Goal: Task Accomplishment & Management: Use online tool/utility

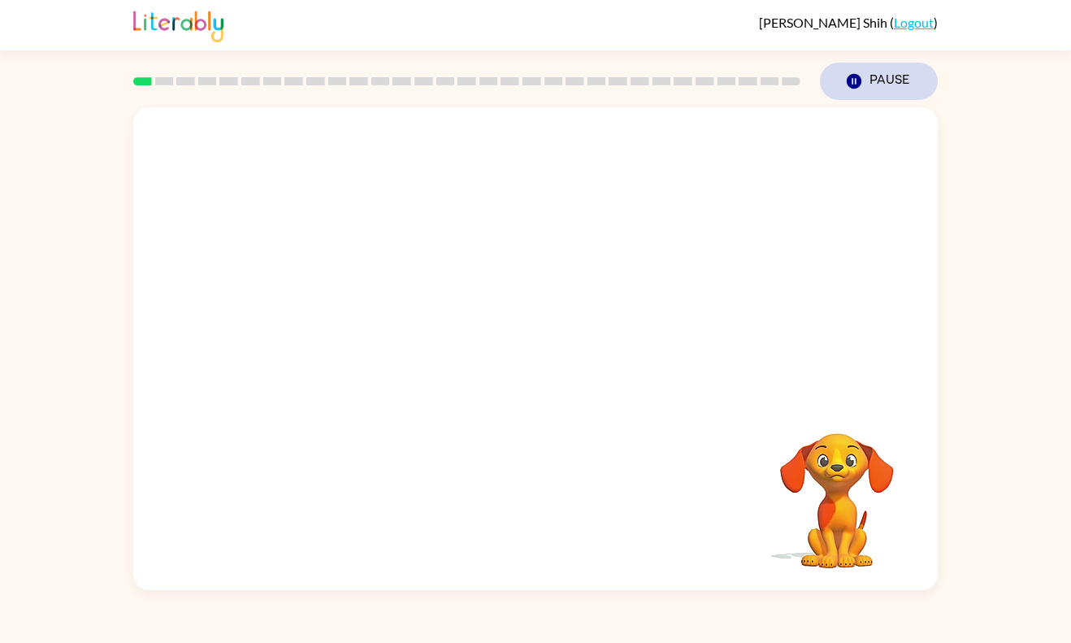
click at [866, 70] on button "Pause Pause" at bounding box center [879, 81] width 118 height 37
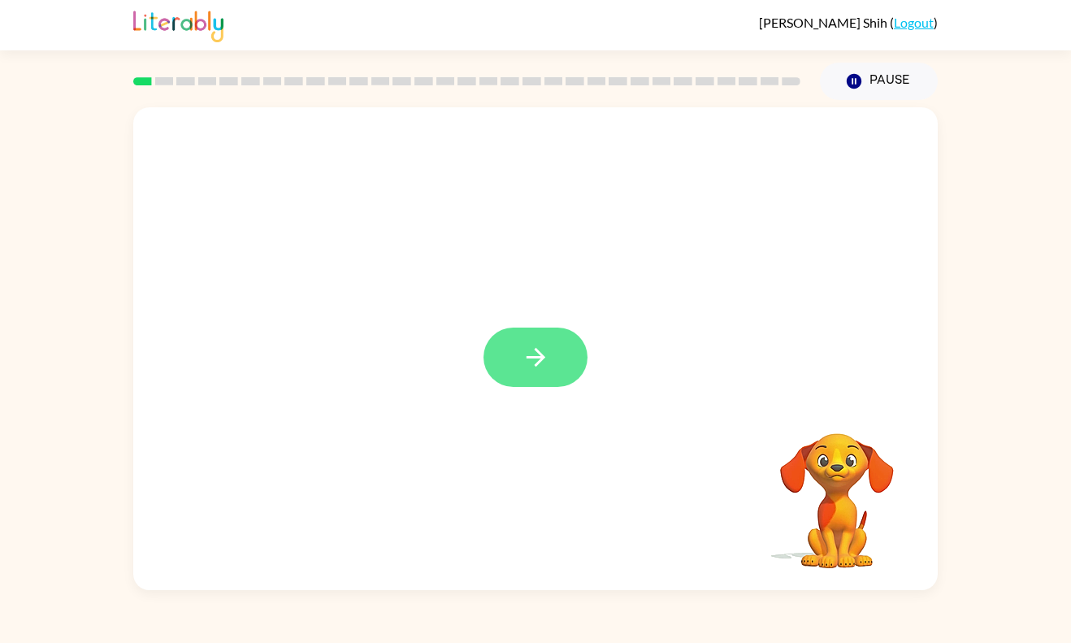
click at [541, 355] on icon "button" at bounding box center [535, 357] width 19 height 19
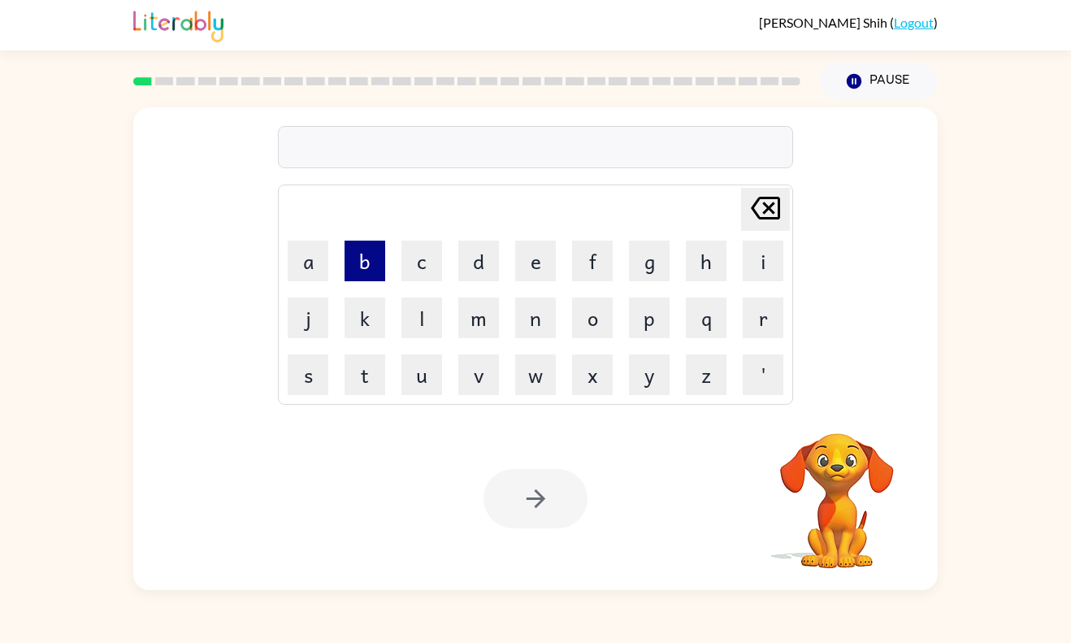
click at [366, 259] on button "b" at bounding box center [365, 261] width 41 height 41
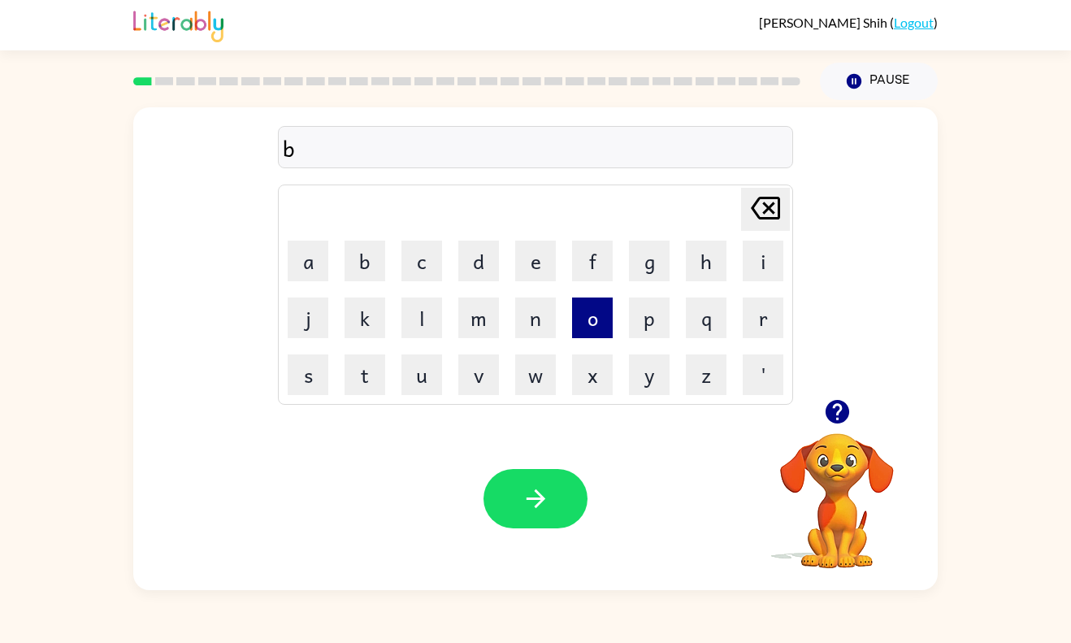
click at [598, 326] on button "o" at bounding box center [592, 318] width 41 height 41
click at [778, 322] on button "r" at bounding box center [763, 318] width 41 height 41
click at [483, 251] on button "d" at bounding box center [478, 261] width 41 height 41
click at [534, 260] on button "e" at bounding box center [535, 261] width 41 height 41
click at [759, 319] on button "r" at bounding box center [763, 318] width 41 height 41
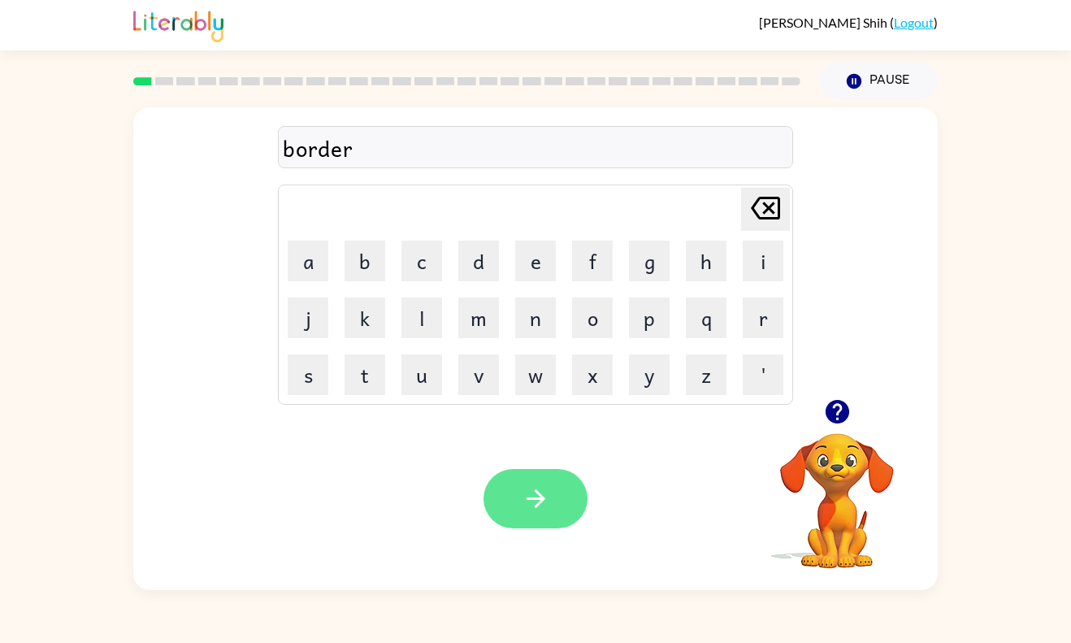
click at [545, 507] on icon "button" at bounding box center [536, 499] width 28 height 28
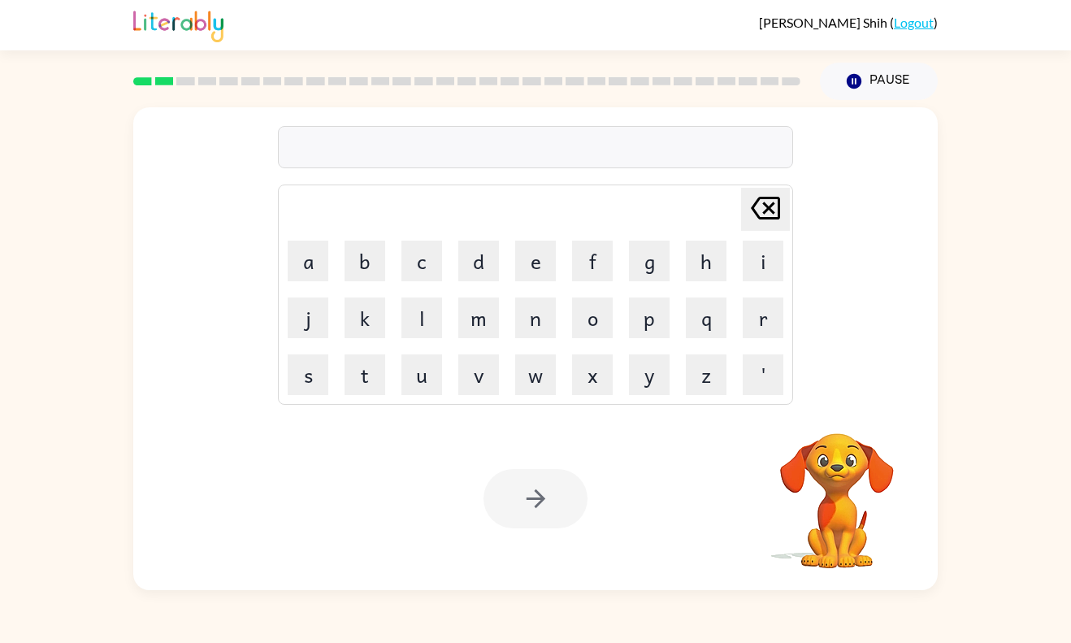
click at [859, 480] on video "Your browser must support playing .mp4 files to use Literably. Please try using…" at bounding box center [837, 489] width 163 height 163
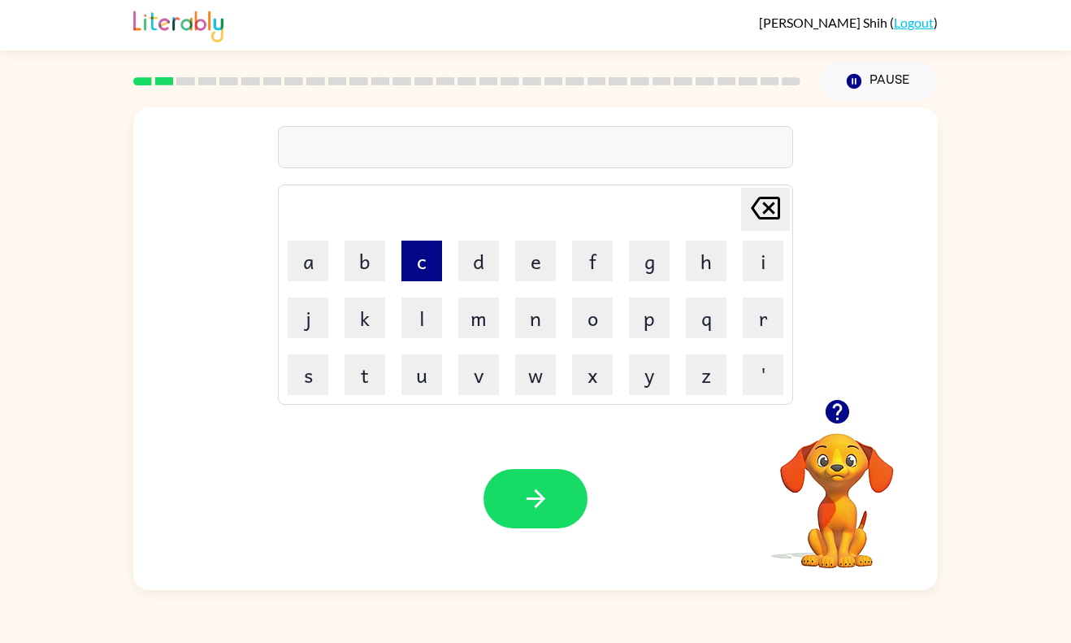
click at [427, 260] on button "c" at bounding box center [422, 261] width 41 height 41
click at [601, 325] on button "o" at bounding box center [592, 318] width 41 height 41
type button "o"
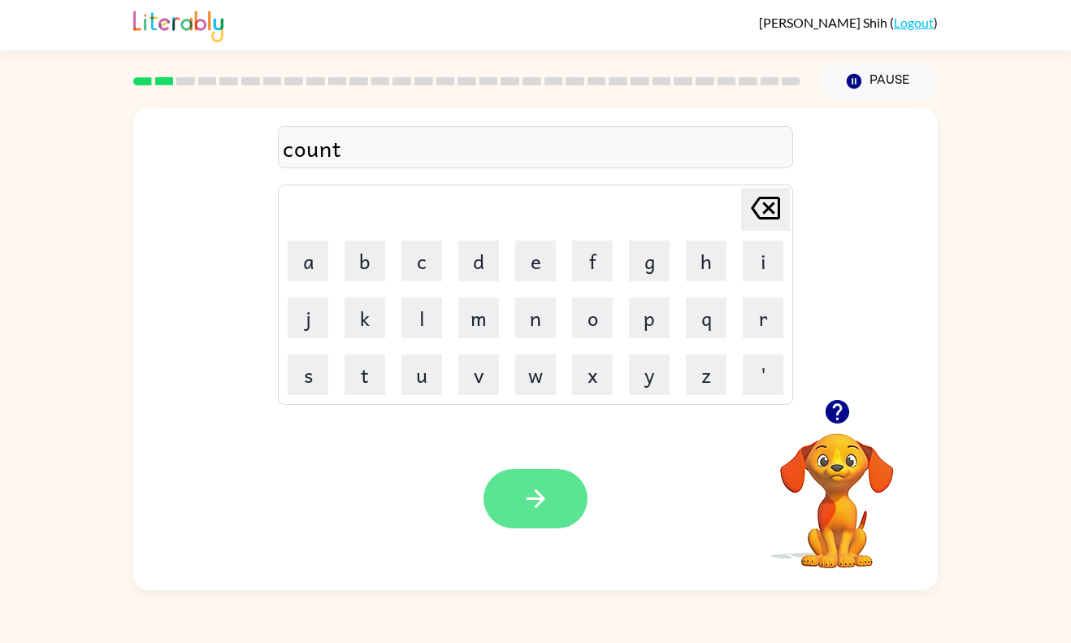
click at [537, 487] on icon "button" at bounding box center [536, 499] width 28 height 28
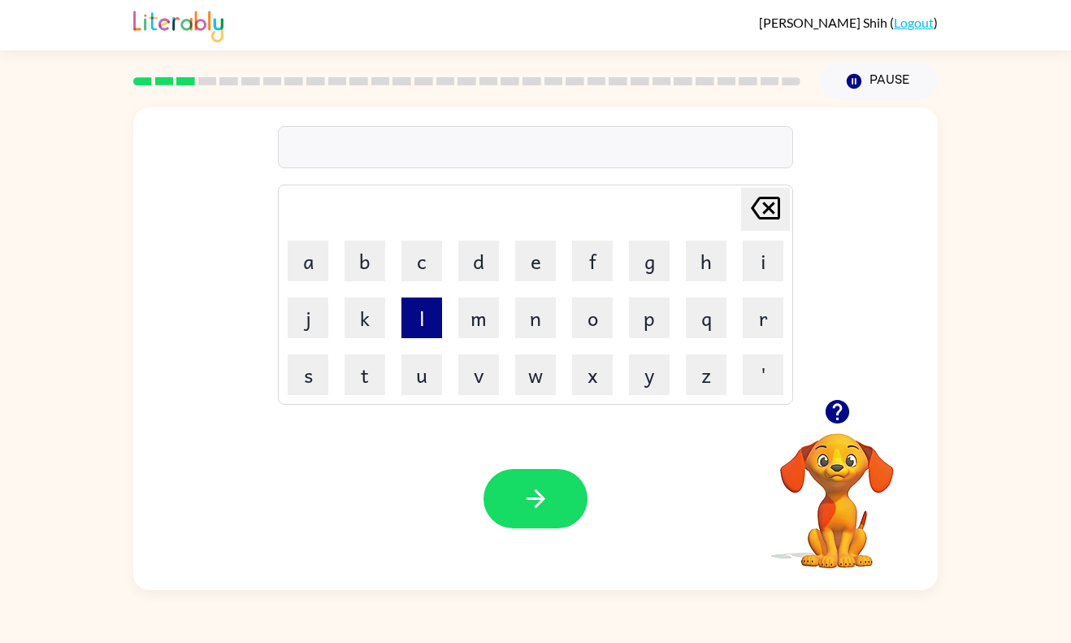
click at [419, 319] on button "l" at bounding box center [422, 318] width 41 height 41
click at [603, 319] on button "o" at bounding box center [592, 318] width 41 height 41
click at [405, 367] on button "u" at bounding box center [422, 374] width 41 height 41
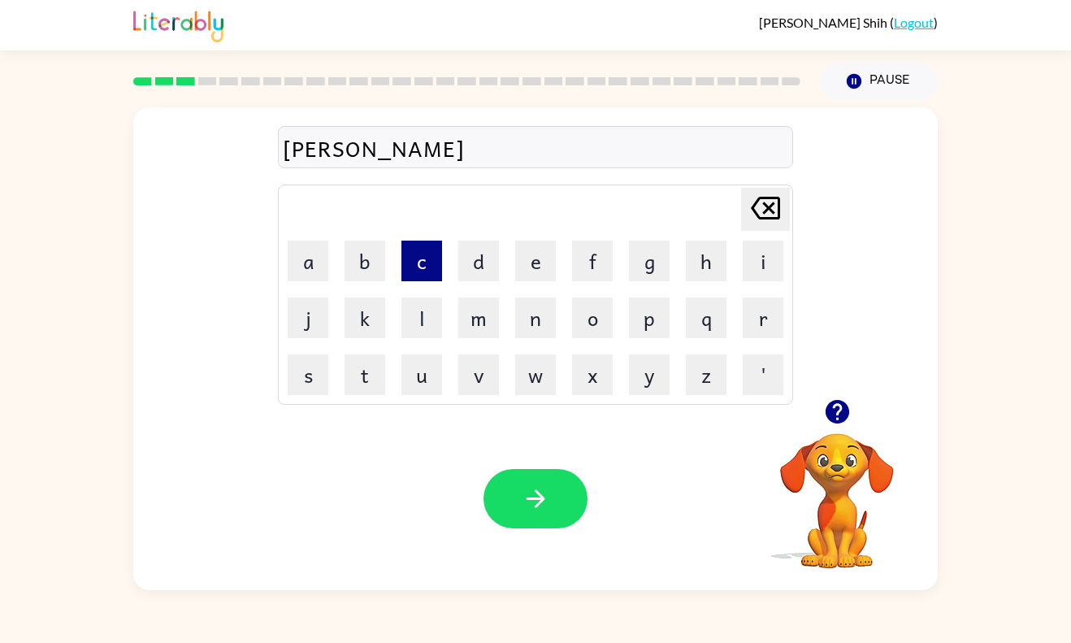
click at [414, 263] on button "c" at bounding box center [422, 261] width 41 height 41
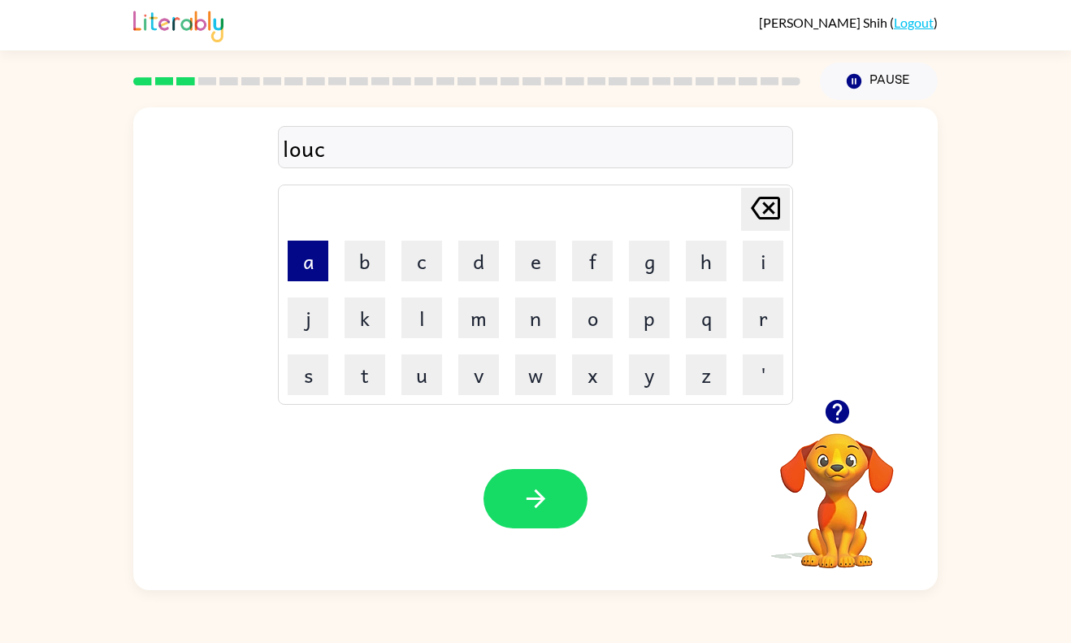
click at [306, 263] on button "a" at bounding box center [308, 261] width 41 height 41
type button "a"
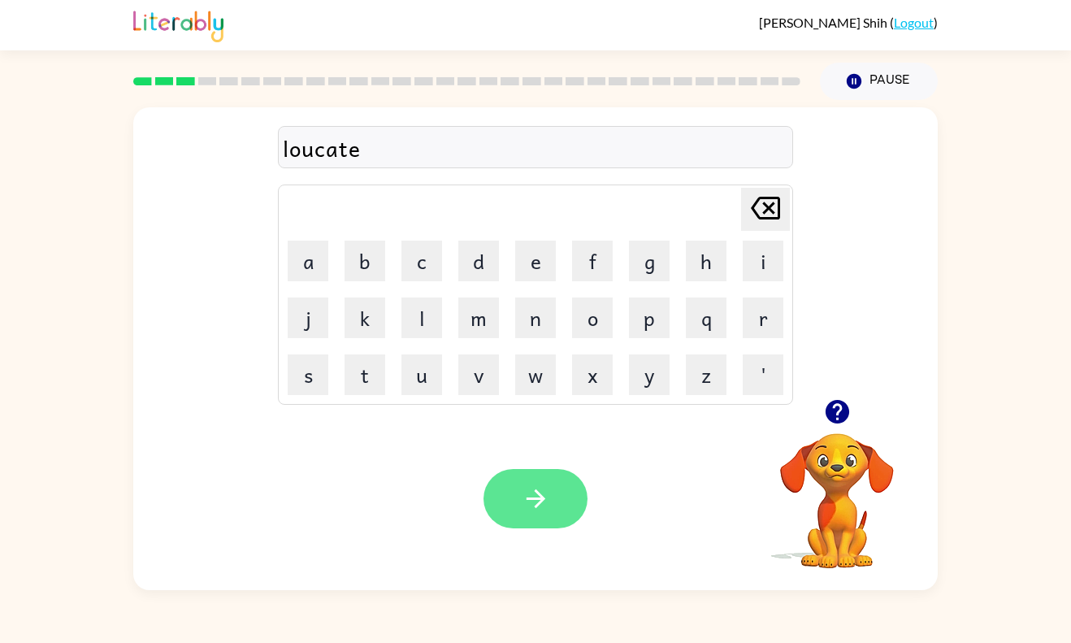
click at [527, 485] on icon "button" at bounding box center [536, 499] width 28 height 28
click at [520, 494] on button "button" at bounding box center [536, 498] width 104 height 59
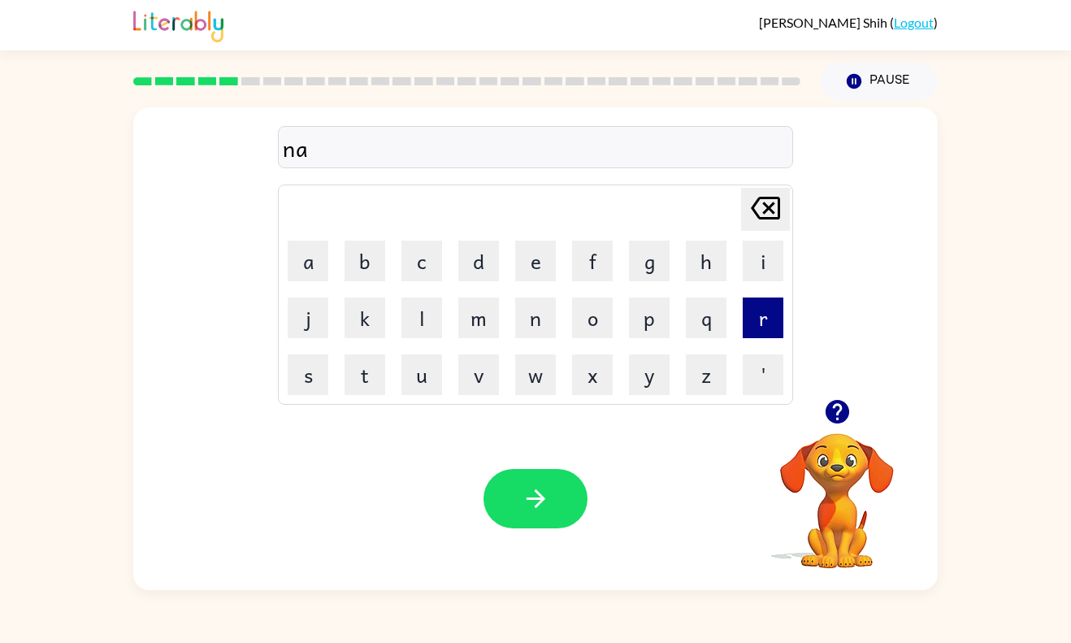
click at [760, 326] on button "r" at bounding box center [763, 318] width 41 height 41
click at [593, 323] on button "o" at bounding box center [592, 318] width 41 height 41
click at [422, 319] on button "l" at bounding box center [422, 318] width 41 height 41
click at [658, 379] on button "y" at bounding box center [649, 374] width 41 height 41
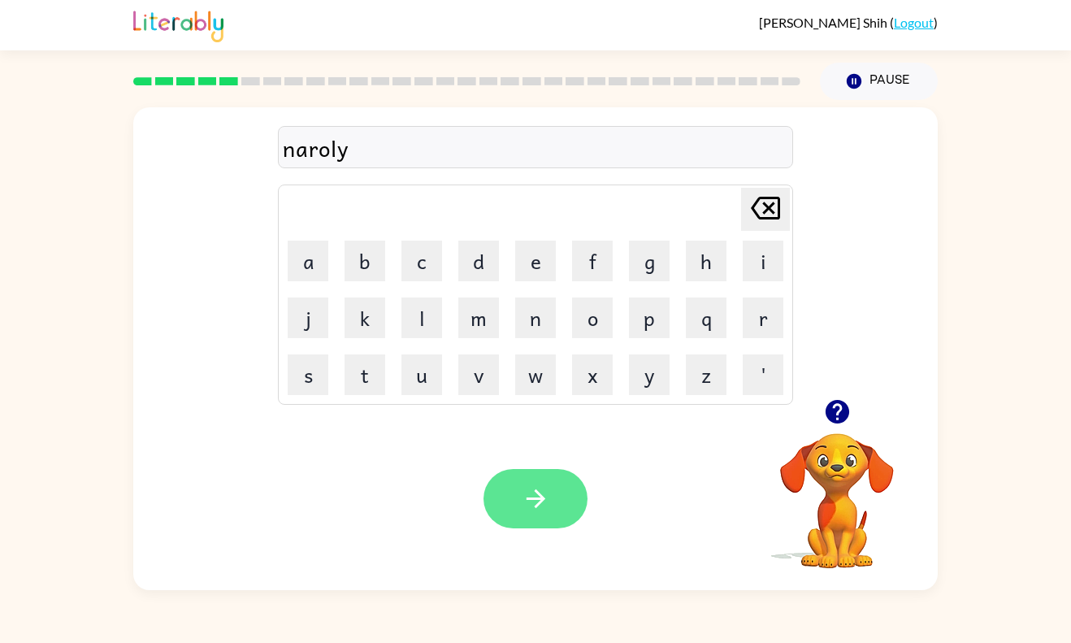
click at [549, 499] on icon "button" at bounding box center [536, 499] width 28 height 28
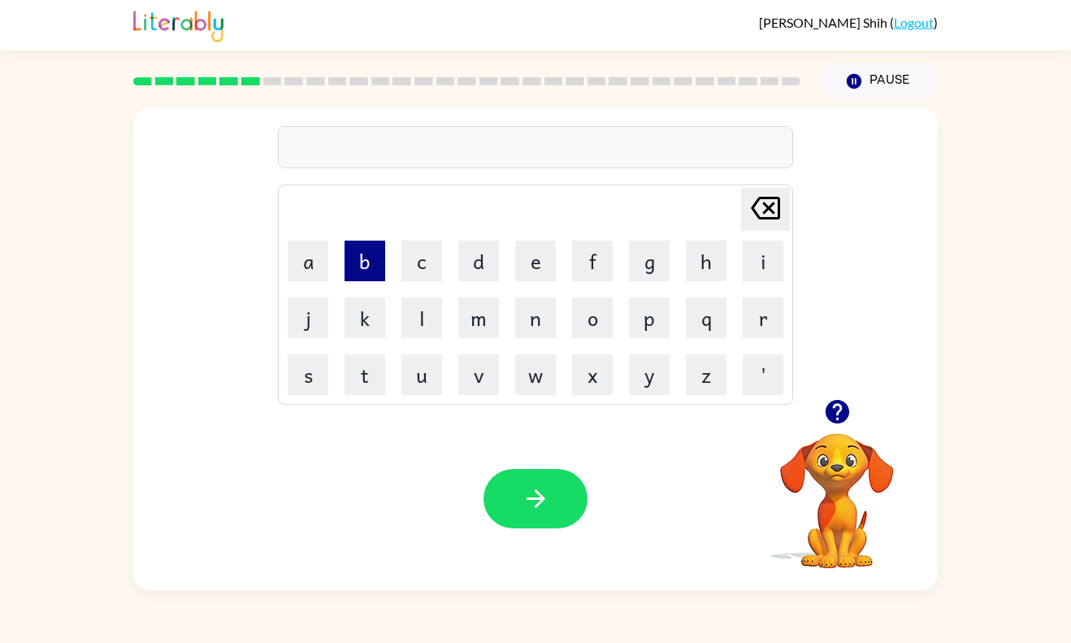
click at [377, 259] on button "b" at bounding box center [365, 261] width 41 height 41
click at [535, 263] on button "e" at bounding box center [535, 261] width 41 height 41
click at [714, 250] on button "h" at bounding box center [706, 261] width 41 height 41
click at [766, 263] on button "i" at bounding box center [763, 261] width 41 height 41
click at [533, 319] on button "n" at bounding box center [535, 318] width 41 height 41
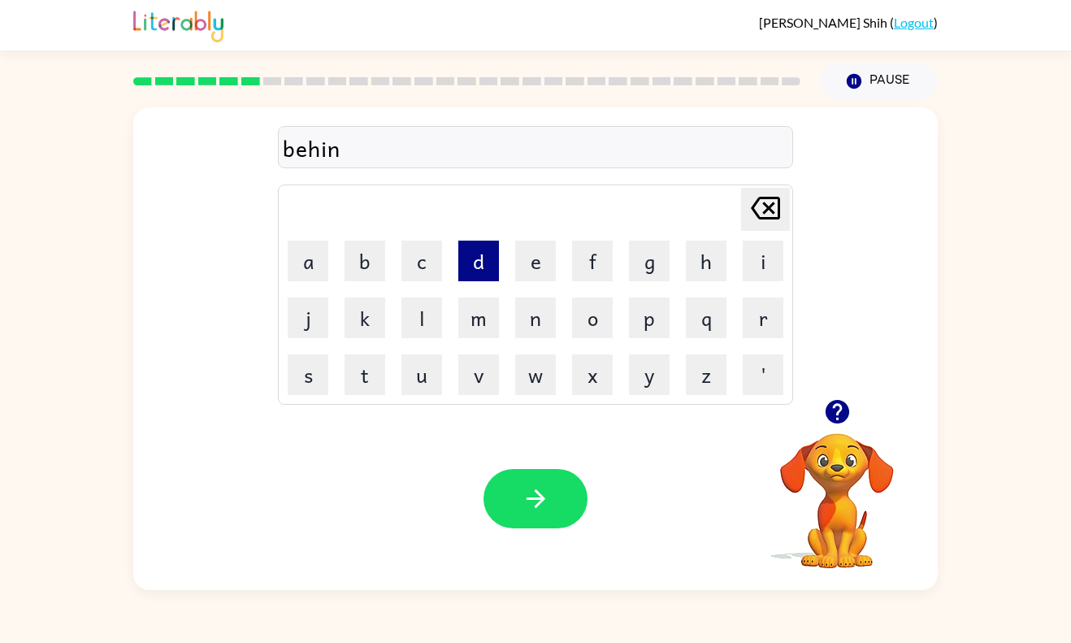
click at [480, 259] on button "d" at bounding box center [478, 261] width 41 height 41
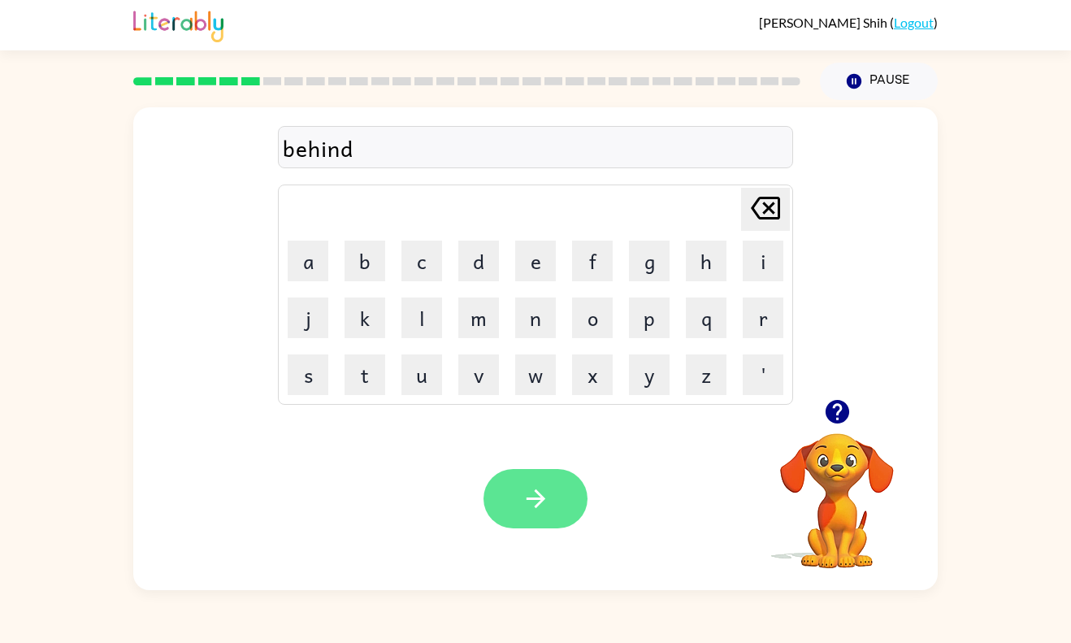
click at [539, 485] on icon "button" at bounding box center [536, 499] width 28 height 28
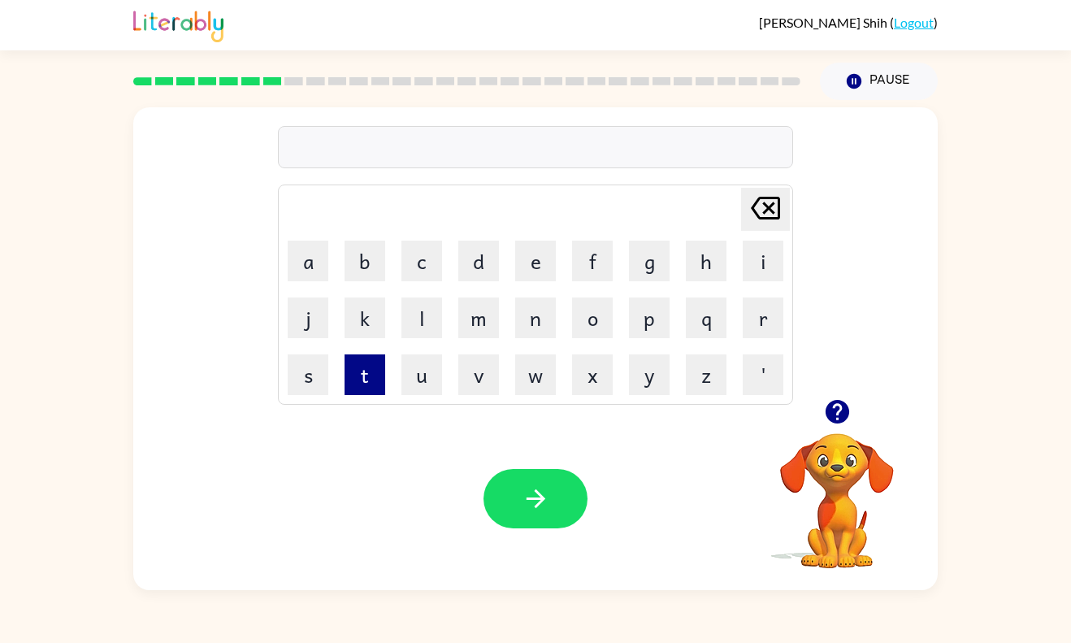
click at [363, 382] on button "t" at bounding box center [365, 374] width 41 height 41
click at [766, 320] on button "r" at bounding box center [763, 318] width 41 height 41
click at [764, 266] on button "i" at bounding box center [763, 261] width 41 height 41
click at [380, 317] on button "k" at bounding box center [365, 318] width 41 height 41
click at [424, 259] on button "c" at bounding box center [422, 261] width 41 height 41
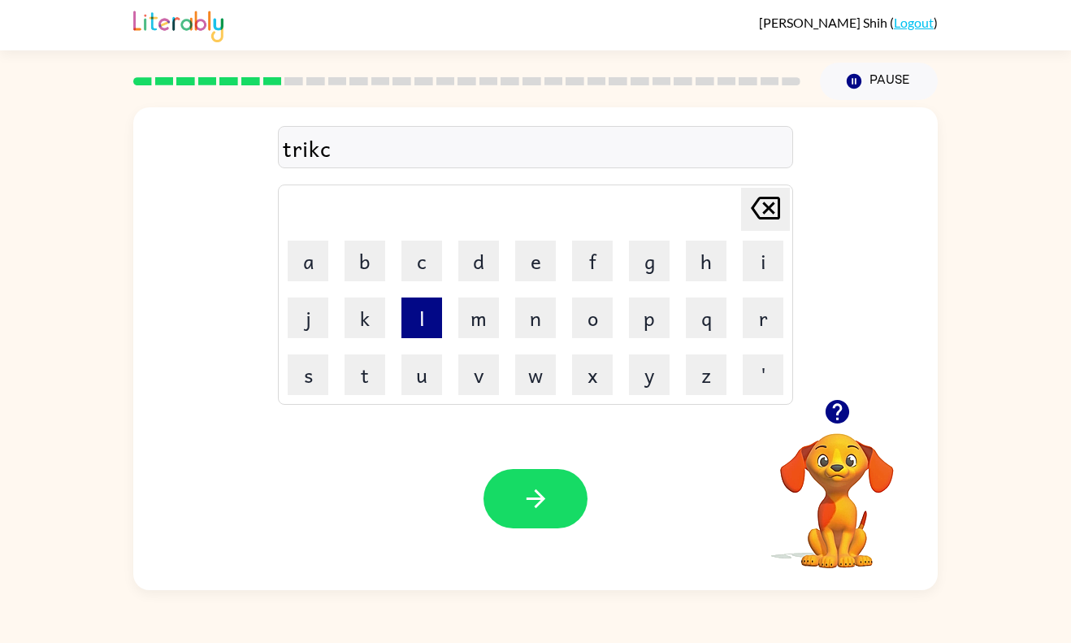
click at [428, 317] on button "l" at bounding box center [422, 318] width 41 height 41
click at [532, 259] on button "e" at bounding box center [535, 261] width 41 height 41
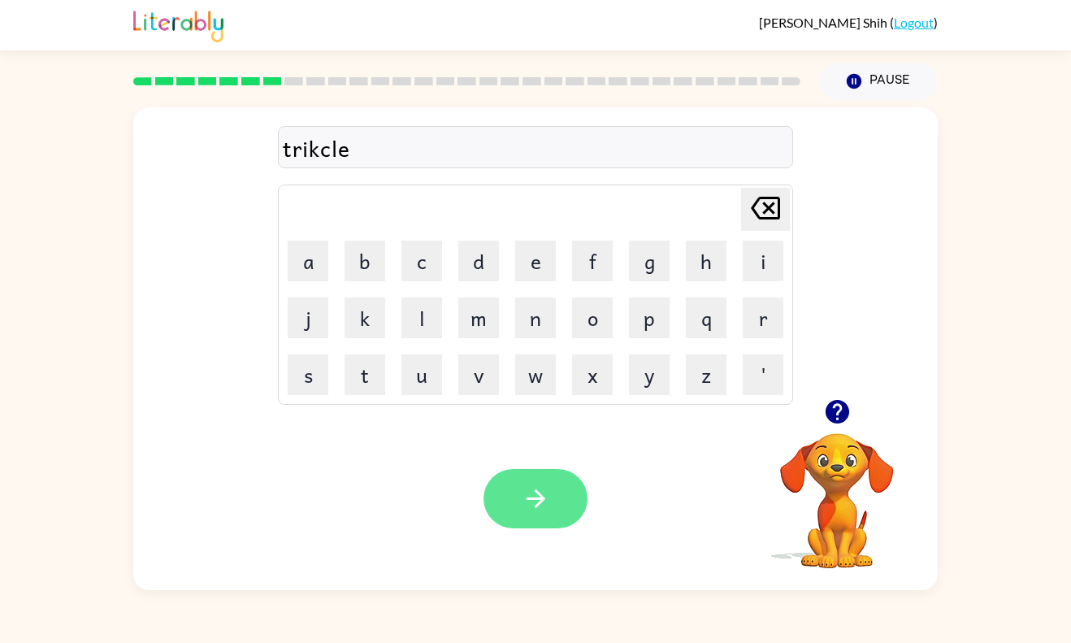
click at [550, 496] on button "button" at bounding box center [536, 498] width 104 height 59
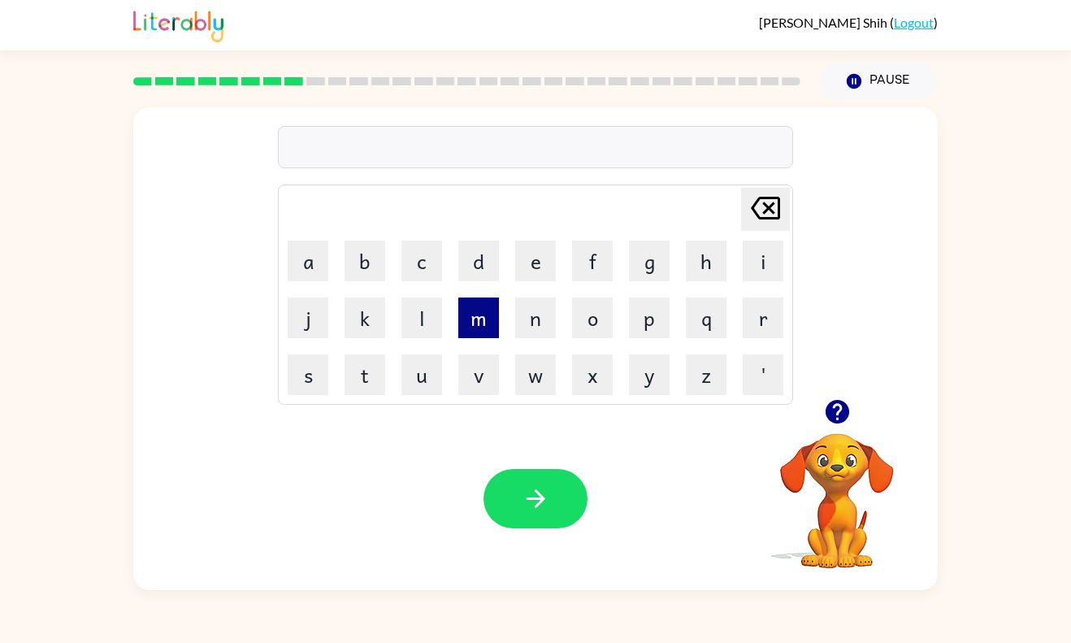
click at [486, 313] on button "m" at bounding box center [478, 318] width 41 height 41
click at [771, 264] on button "i" at bounding box center [763, 261] width 41 height 41
click at [774, 319] on button "r" at bounding box center [763, 318] width 41 height 41
click at [310, 267] on button "a" at bounding box center [308, 261] width 41 height 41
click at [421, 259] on button "c" at bounding box center [422, 261] width 41 height 41
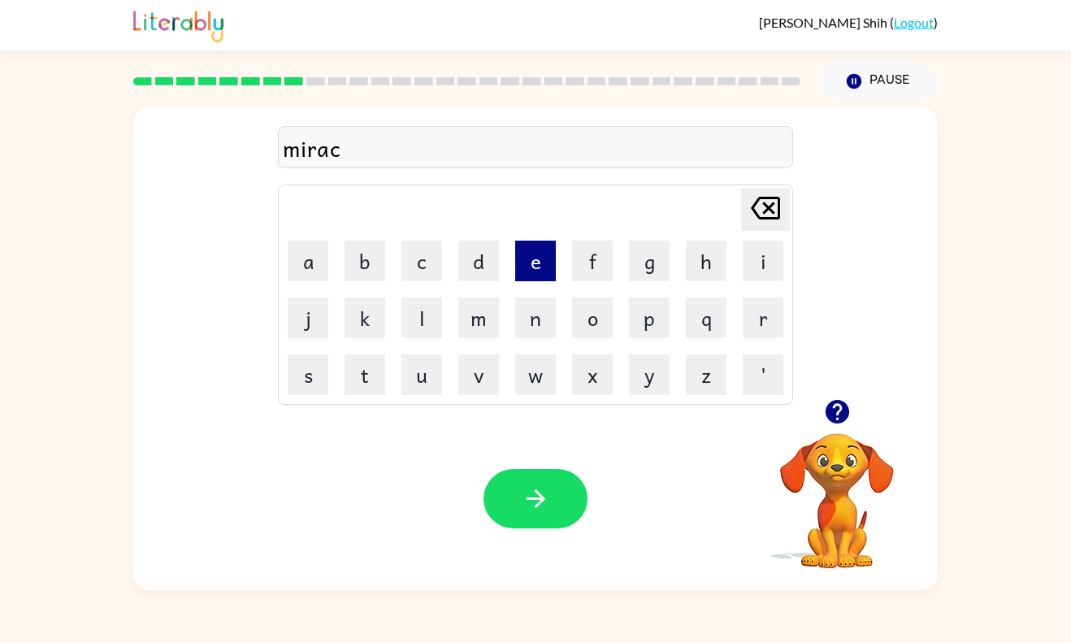
click at [554, 262] on button "e" at bounding box center [535, 261] width 41 height 41
click at [411, 319] on button "l" at bounding box center [422, 318] width 41 height 41
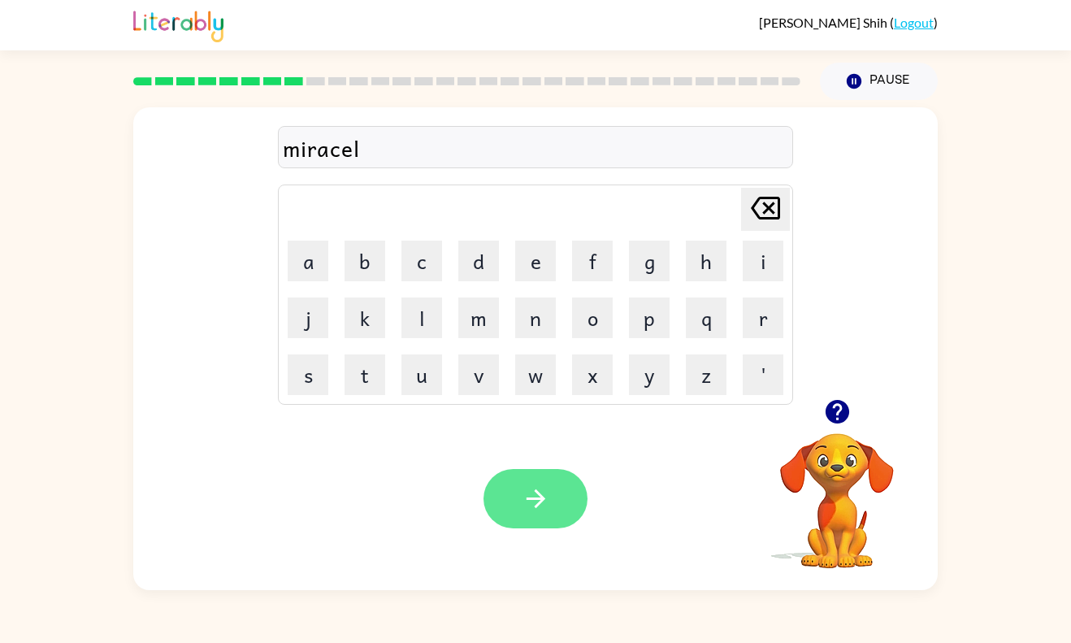
click at [551, 495] on button "button" at bounding box center [536, 498] width 104 height 59
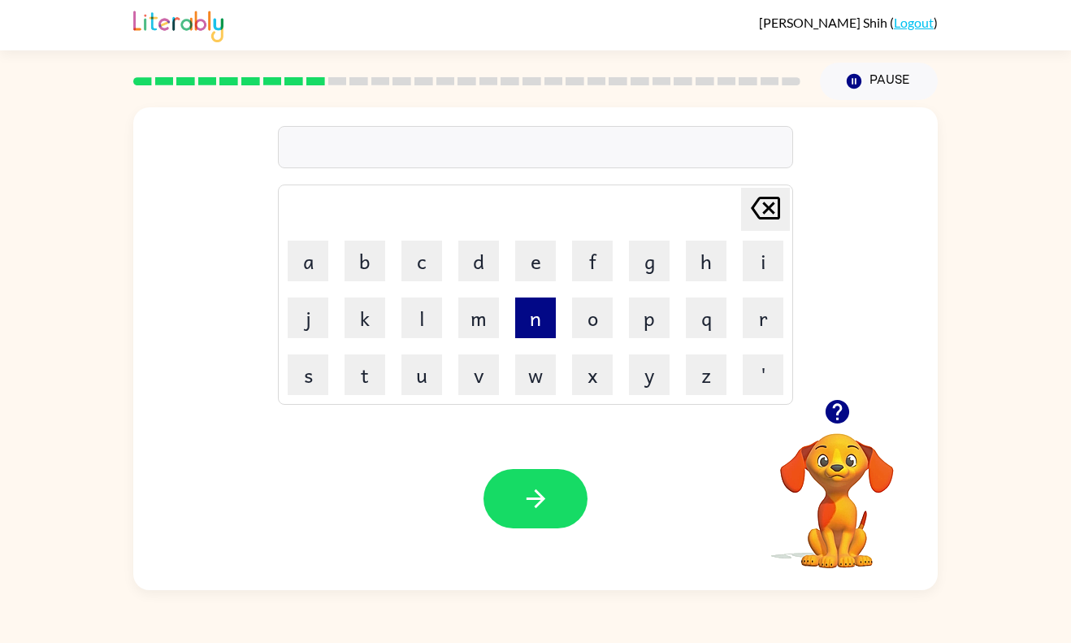
click at [523, 336] on button "n" at bounding box center [535, 318] width 41 height 41
click at [760, 272] on button "i" at bounding box center [763, 261] width 41 height 41
click at [487, 326] on button "m" at bounding box center [478, 318] width 41 height 41
click at [370, 255] on button "b" at bounding box center [365, 261] width 41 height 41
click at [548, 272] on button "e" at bounding box center [535, 261] width 41 height 41
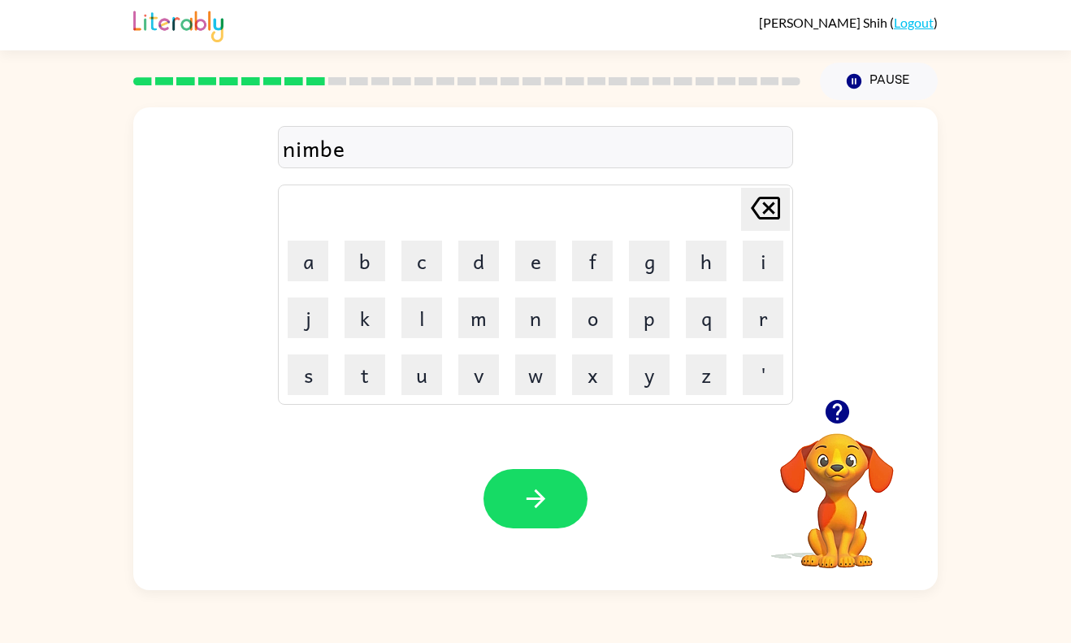
click at [770, 206] on icon at bounding box center [765, 208] width 29 height 23
click at [418, 327] on button "l" at bounding box center [422, 318] width 41 height 41
click at [535, 258] on button "e" at bounding box center [535, 261] width 41 height 41
click at [517, 492] on button "button" at bounding box center [536, 498] width 104 height 59
click at [427, 370] on button "u" at bounding box center [422, 374] width 41 height 41
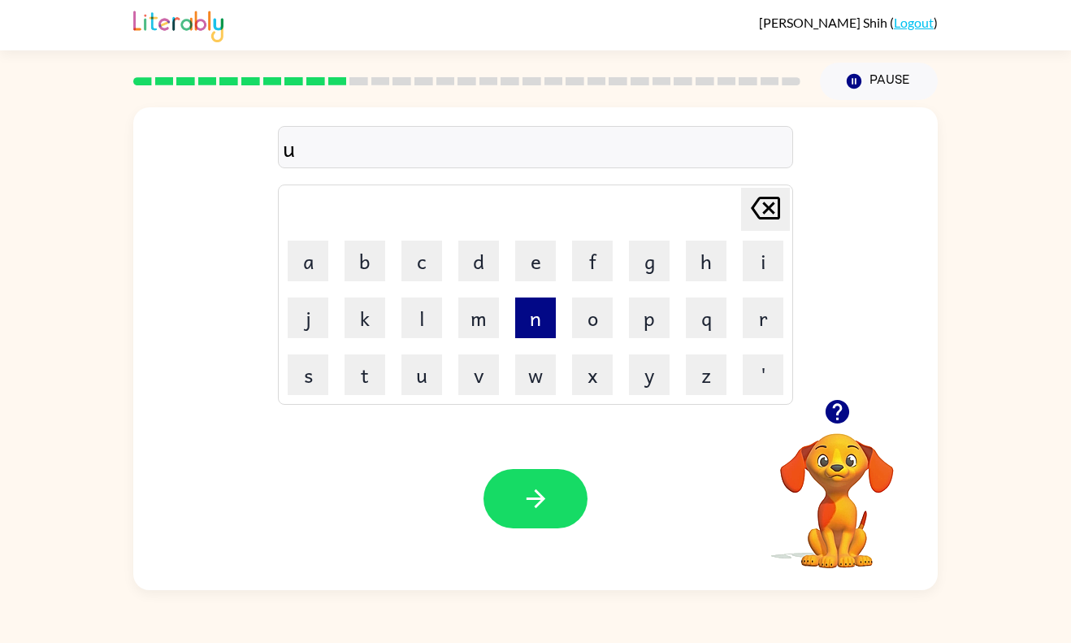
click at [532, 328] on button "n" at bounding box center [535, 318] width 41 height 41
click at [605, 263] on button "f" at bounding box center [592, 261] width 41 height 41
click at [605, 322] on button "o" at bounding box center [592, 318] width 41 height 41
click at [429, 316] on button "l" at bounding box center [422, 318] width 41 height 41
click at [489, 261] on button "d" at bounding box center [478, 261] width 41 height 41
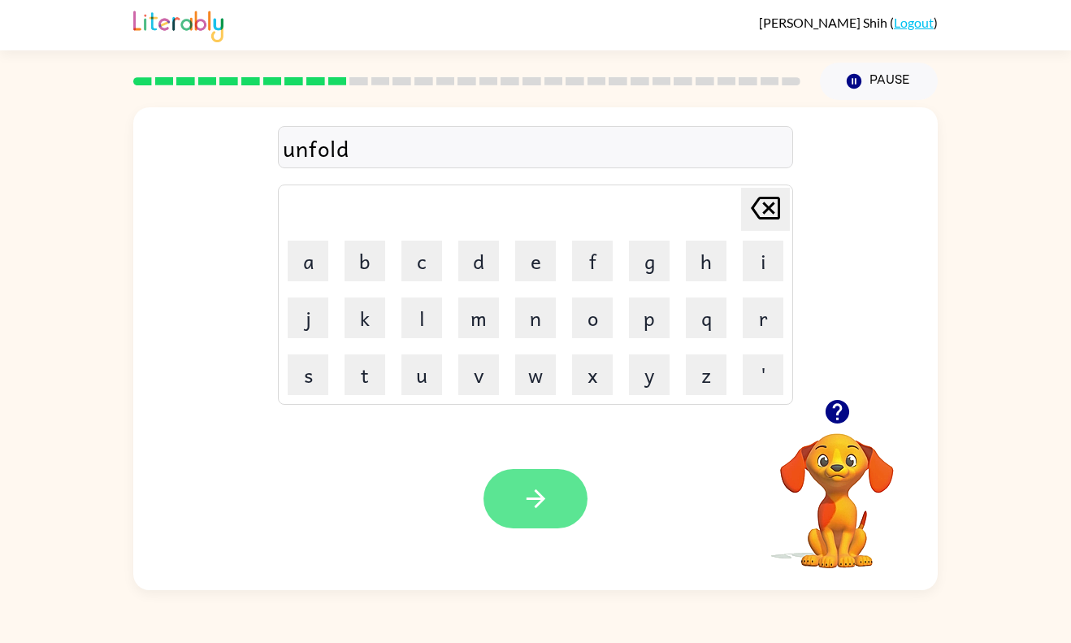
click at [546, 502] on icon "button" at bounding box center [536, 499] width 28 height 28
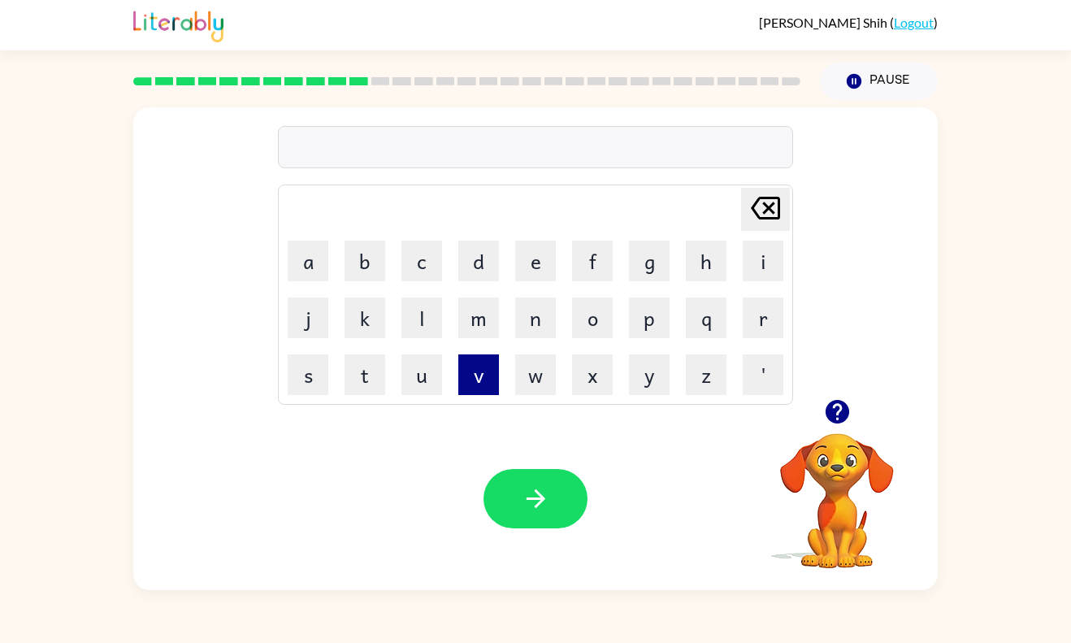
click at [482, 363] on button "v" at bounding box center [478, 374] width 41 height 41
click at [603, 310] on button "o" at bounding box center [592, 318] width 41 height 41
click at [370, 384] on button "t" at bounding box center [365, 374] width 41 height 41
click at [540, 258] on button "e" at bounding box center [535, 261] width 41 height 41
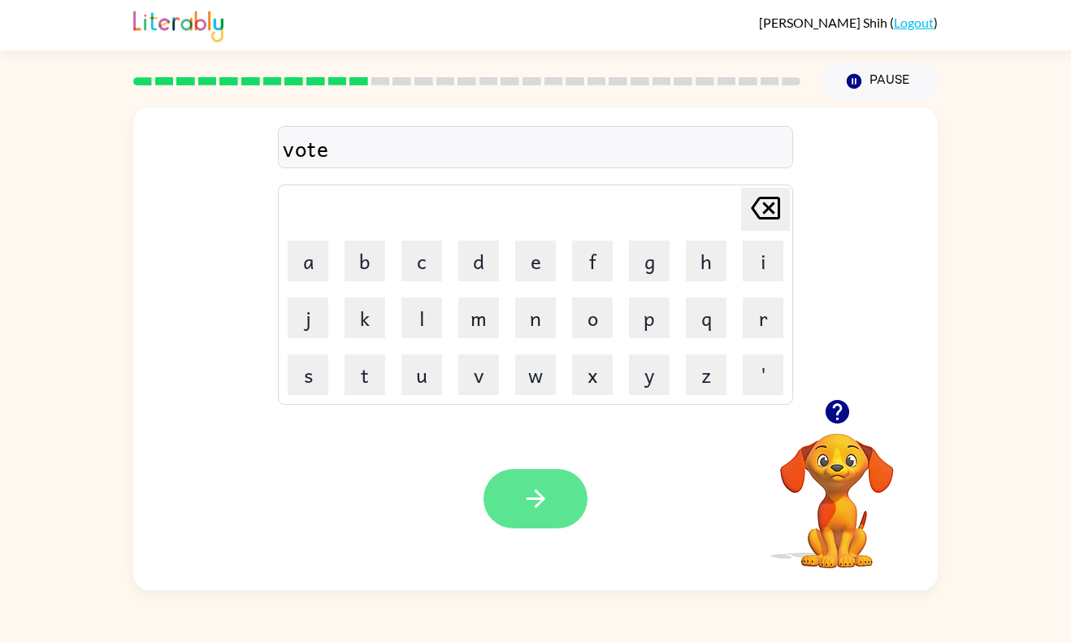
click at [554, 498] on button "button" at bounding box center [536, 498] width 104 height 59
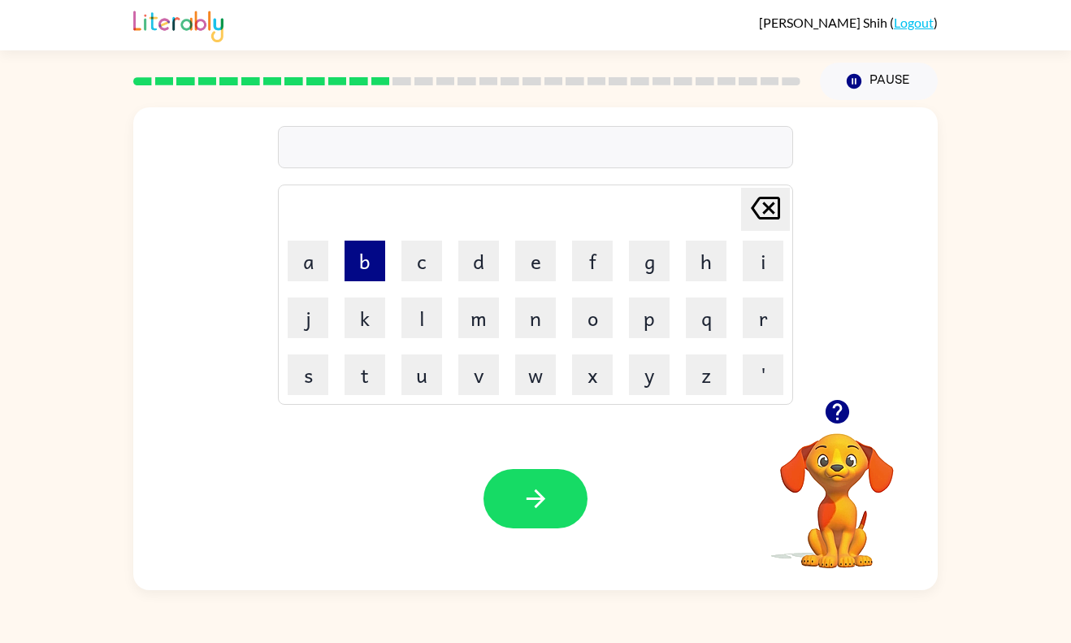
click at [353, 263] on button "b" at bounding box center [365, 261] width 41 height 41
click at [540, 267] on button "e" at bounding box center [535, 261] width 41 height 41
click at [480, 275] on button "d" at bounding box center [478, 261] width 41 height 41
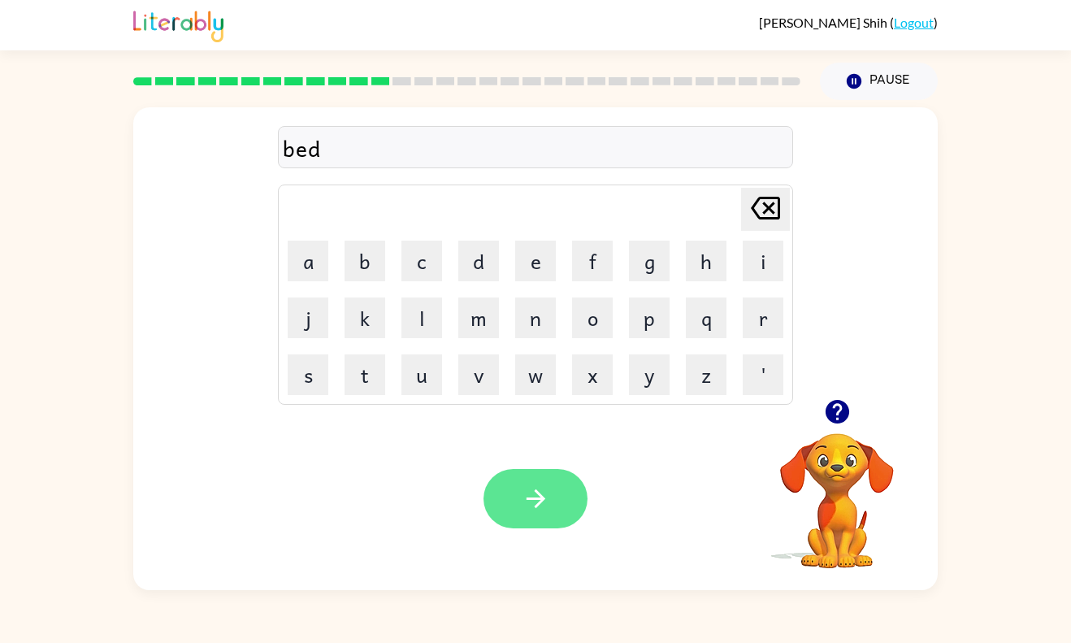
click at [537, 509] on icon "button" at bounding box center [536, 499] width 28 height 28
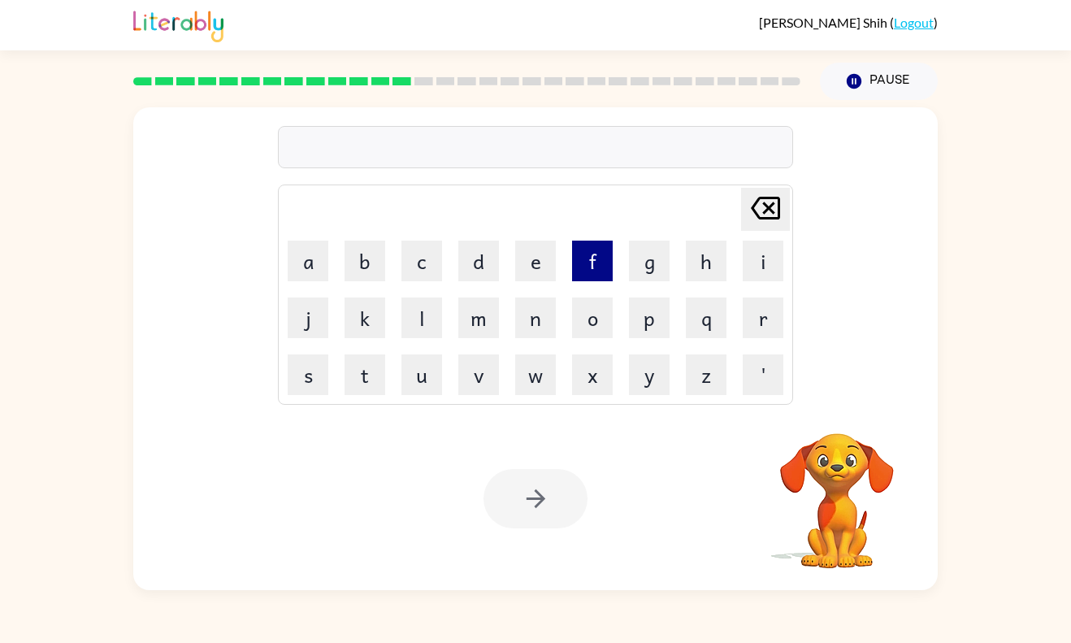
click at [594, 262] on button "f" at bounding box center [592, 261] width 41 height 41
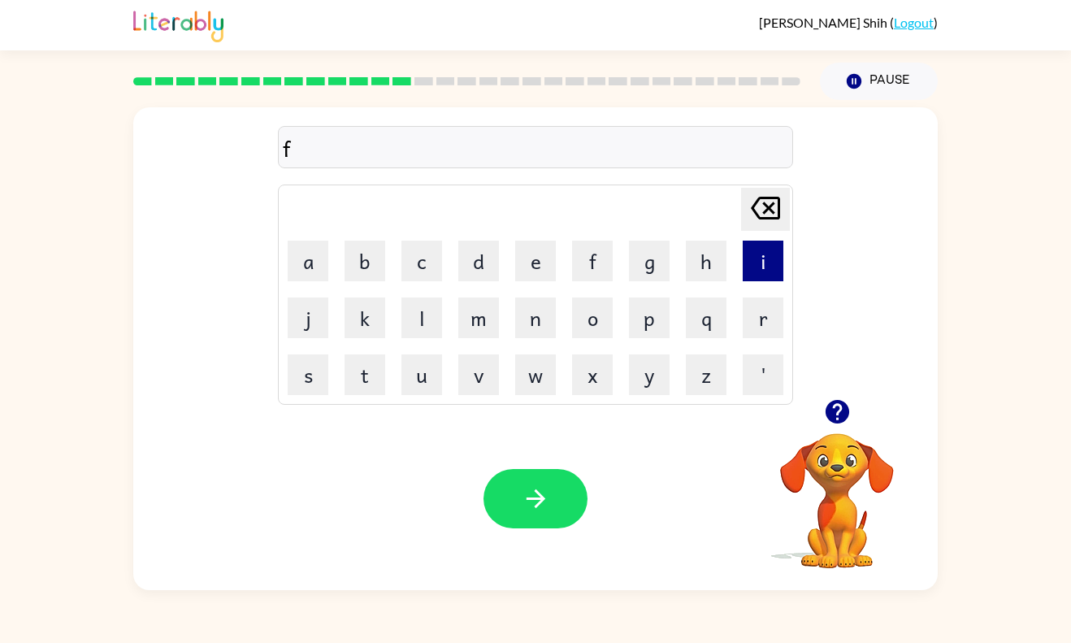
click at [765, 256] on button "i" at bounding box center [763, 261] width 41 height 41
click at [368, 378] on button "t" at bounding box center [365, 374] width 41 height 41
click at [550, 321] on button "n" at bounding box center [535, 318] width 41 height 41
click at [547, 268] on button "e" at bounding box center [535, 261] width 41 height 41
click at [319, 382] on button "s" at bounding box center [308, 374] width 41 height 41
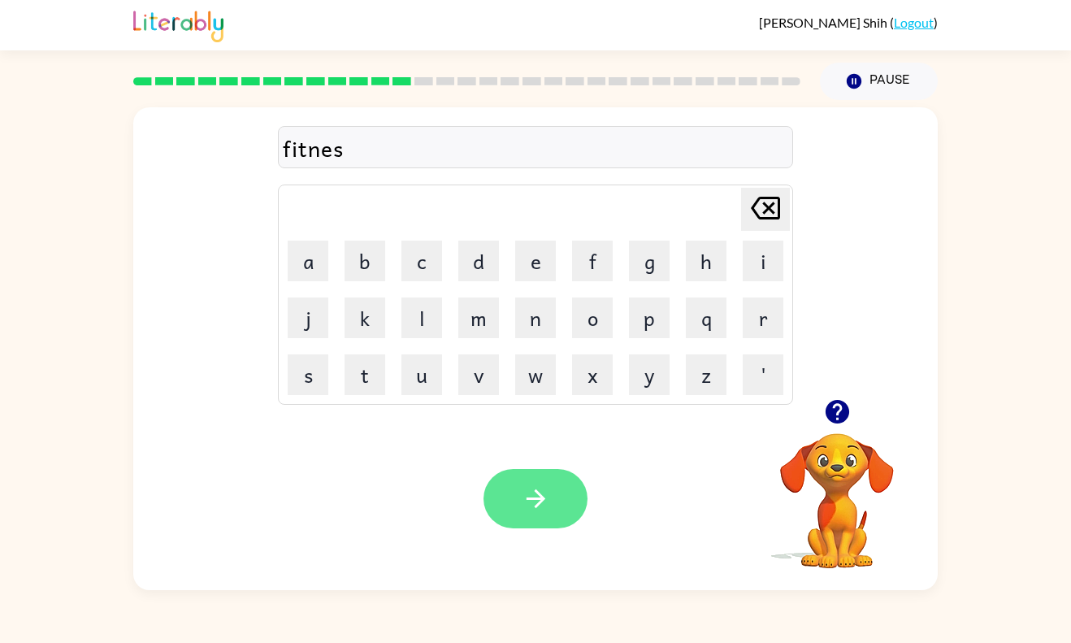
click at [550, 504] on icon "button" at bounding box center [536, 499] width 28 height 28
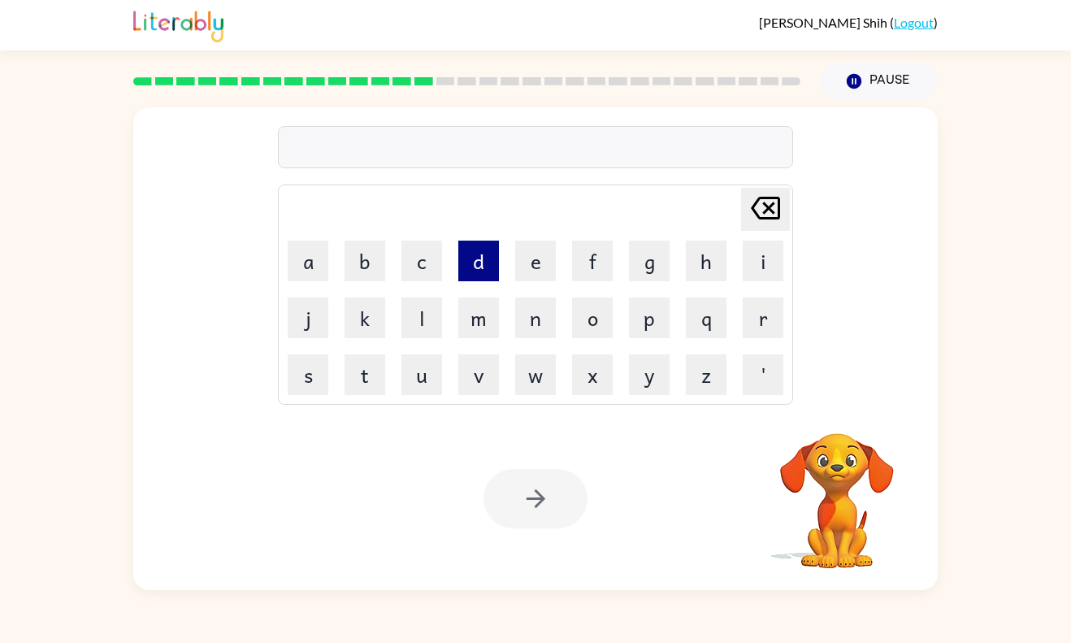
click at [481, 263] on button "d" at bounding box center [478, 261] width 41 height 41
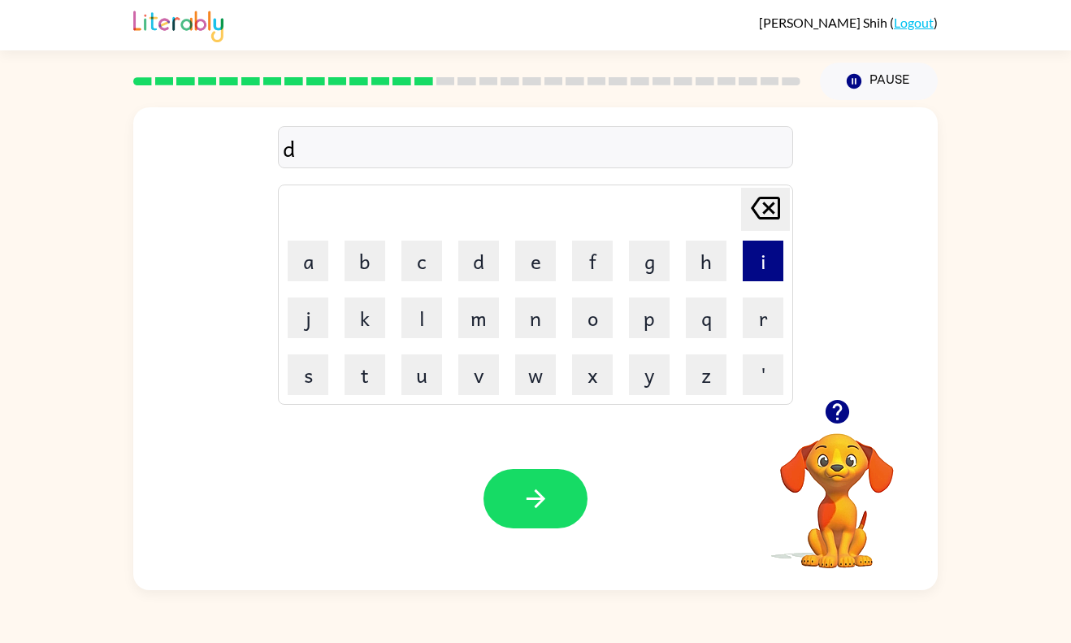
click at [783, 279] on button "i" at bounding box center [763, 261] width 41 height 41
click at [422, 320] on button "l" at bounding box center [422, 318] width 41 height 41
click at [532, 271] on button "e" at bounding box center [535, 261] width 41 height 41
click at [776, 211] on icon "Delete Delete last character input" at bounding box center [765, 208] width 39 height 39
click at [303, 254] on button "a" at bounding box center [308, 261] width 41 height 41
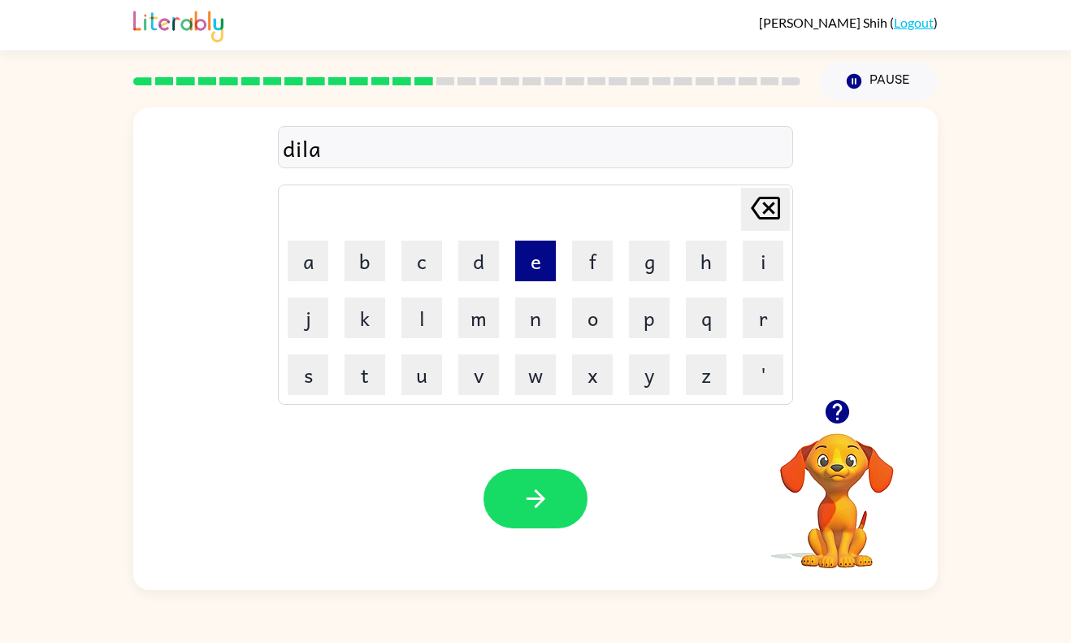
click at [524, 268] on button "e" at bounding box center [535, 261] width 41 height 41
click at [647, 394] on button "y" at bounding box center [649, 374] width 41 height 41
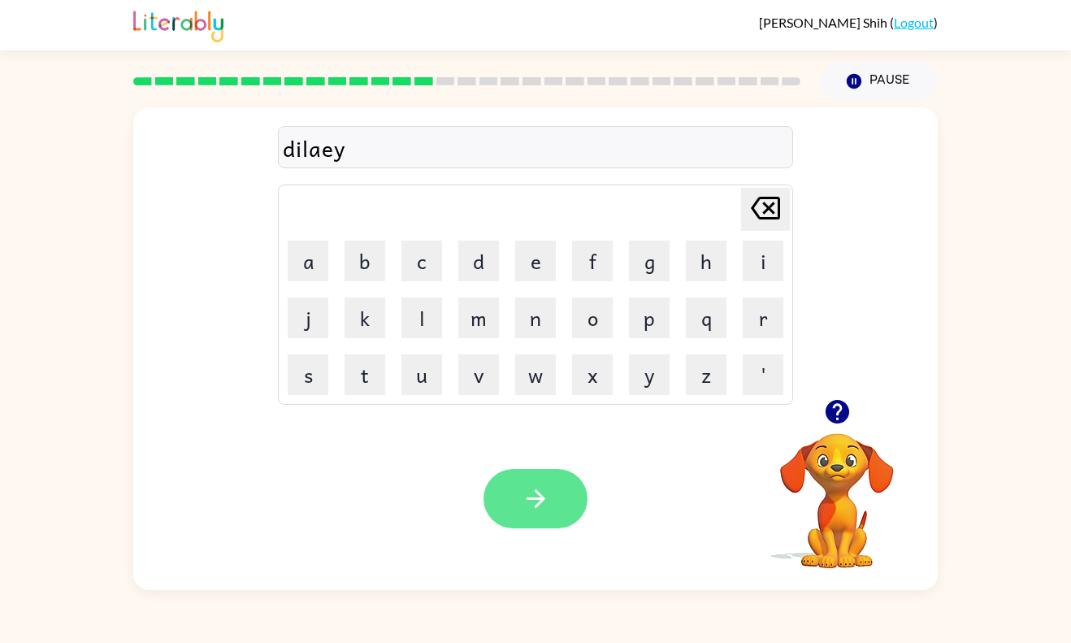
click at [576, 485] on button "button" at bounding box center [536, 498] width 104 height 59
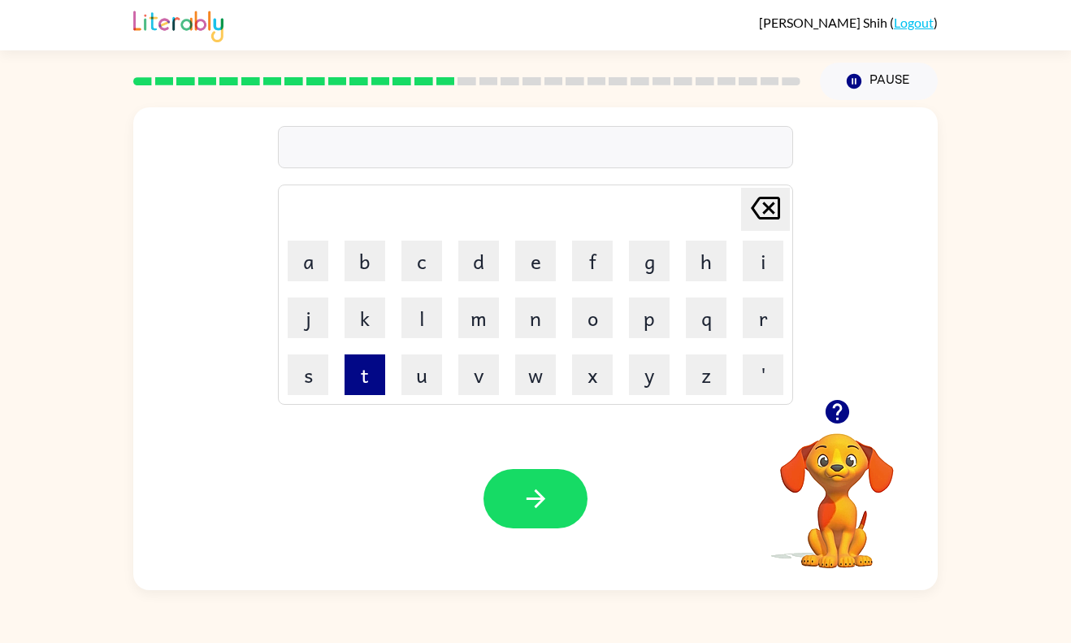
click at [377, 375] on button "t" at bounding box center [365, 374] width 41 height 41
click at [780, 316] on button "r" at bounding box center [763, 318] width 41 height 41
click at [479, 311] on button "m" at bounding box center [478, 318] width 41 height 41
click at [535, 261] on button "e" at bounding box center [535, 261] width 41 height 41
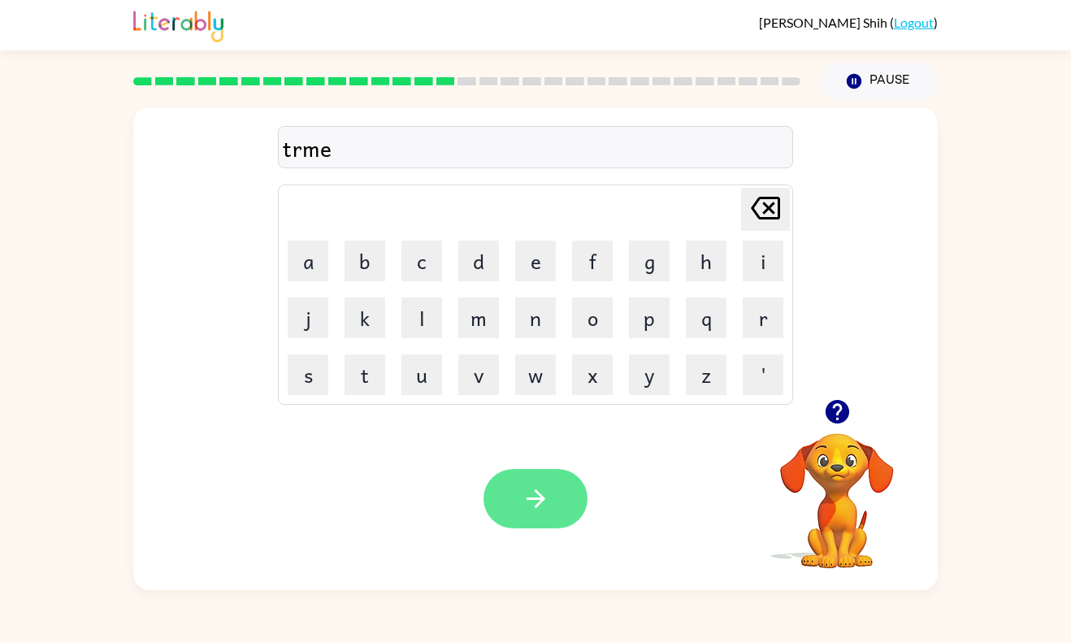
click at [564, 501] on button "button" at bounding box center [536, 498] width 104 height 59
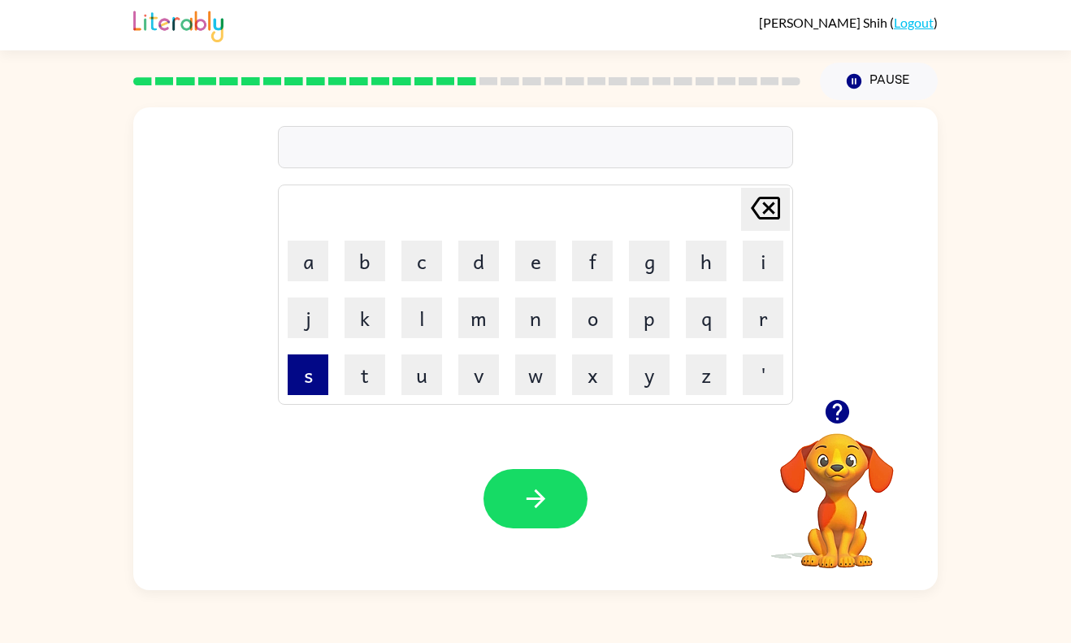
click at [309, 374] on button "s" at bounding box center [308, 374] width 41 height 41
click at [533, 265] on button "e" at bounding box center [535, 261] width 41 height 41
click at [363, 375] on button "t" at bounding box center [365, 374] width 41 height 41
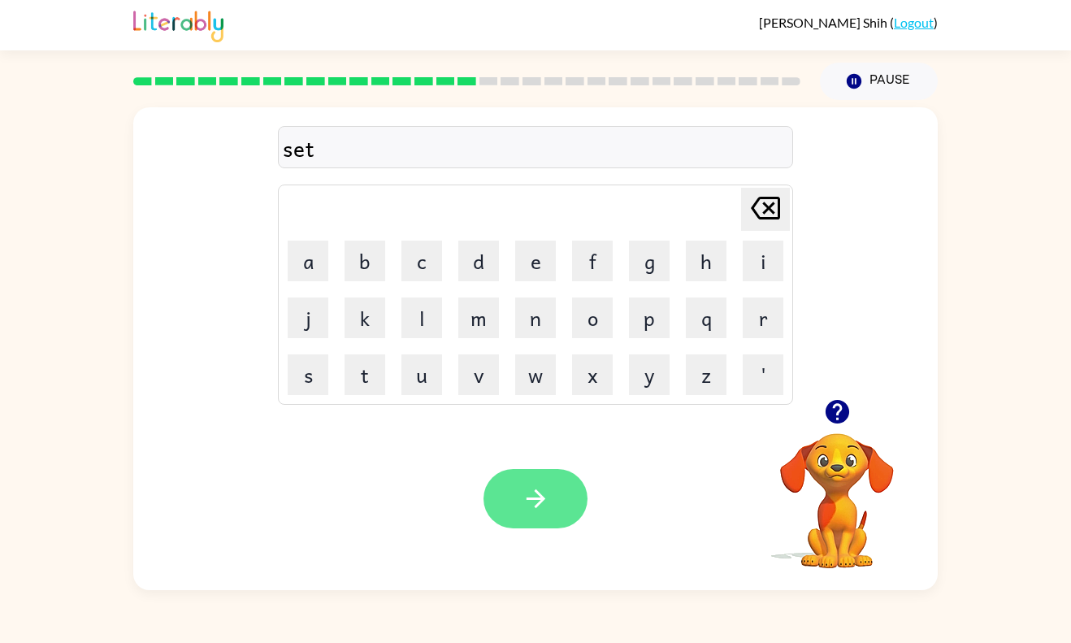
click at [544, 497] on icon "button" at bounding box center [536, 499] width 28 height 28
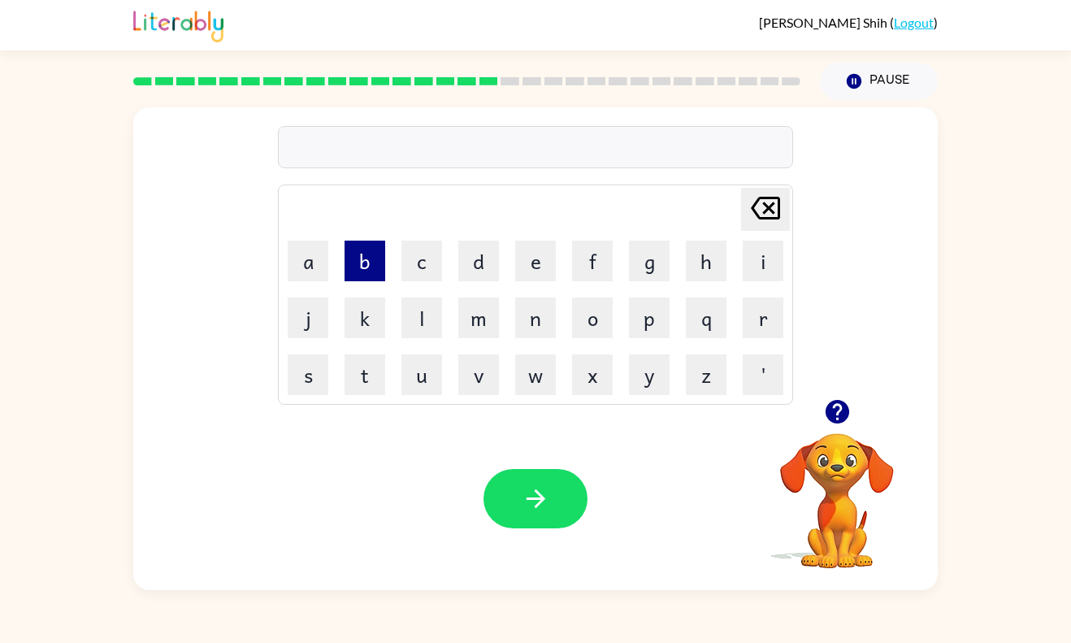
click at [362, 272] on button "b" at bounding box center [365, 261] width 41 height 41
click at [766, 321] on button "r" at bounding box center [763, 318] width 41 height 41
click at [762, 256] on button "i" at bounding box center [763, 261] width 41 height 41
click at [480, 324] on button "m" at bounding box center [478, 318] width 41 height 41
click at [763, 252] on button "i" at bounding box center [763, 261] width 41 height 41
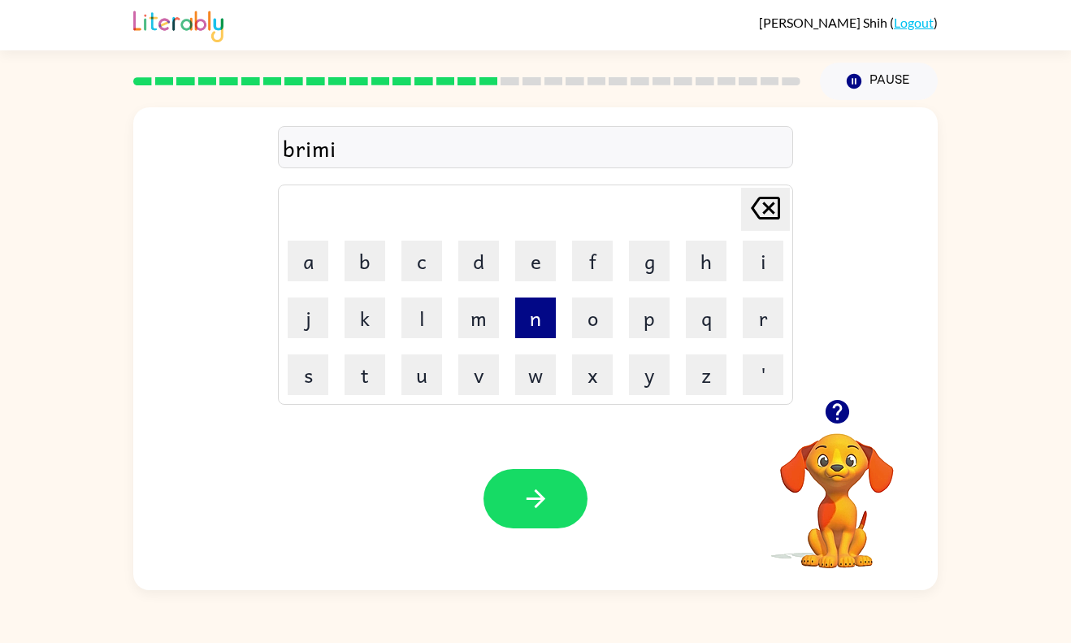
click at [536, 315] on button "n" at bounding box center [535, 318] width 41 height 41
click at [659, 259] on button "g" at bounding box center [649, 261] width 41 height 41
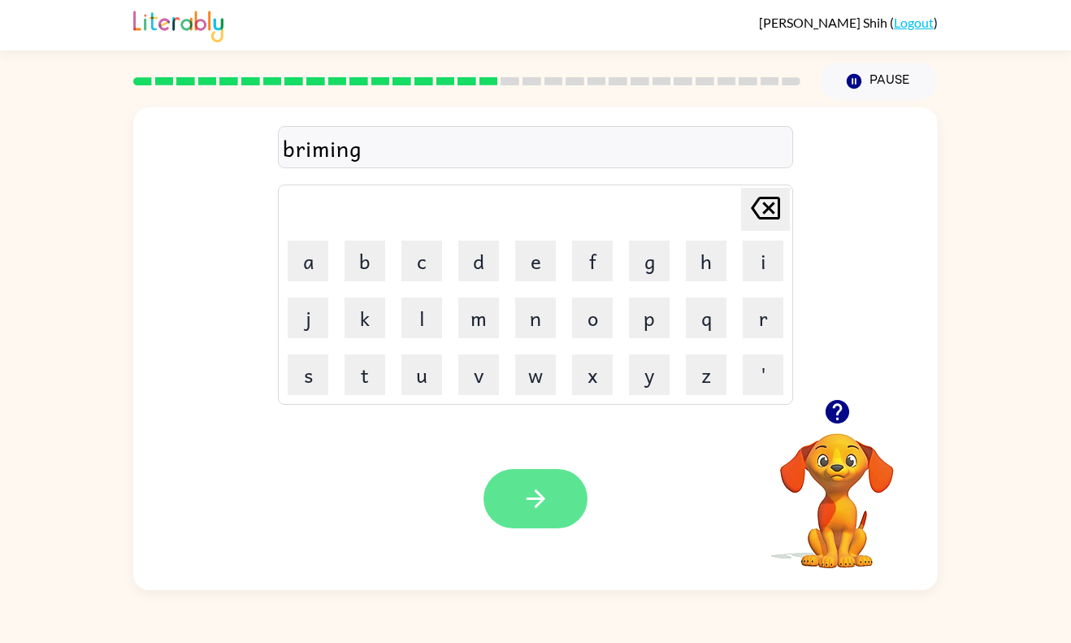
click at [538, 493] on icon "button" at bounding box center [535, 498] width 19 height 19
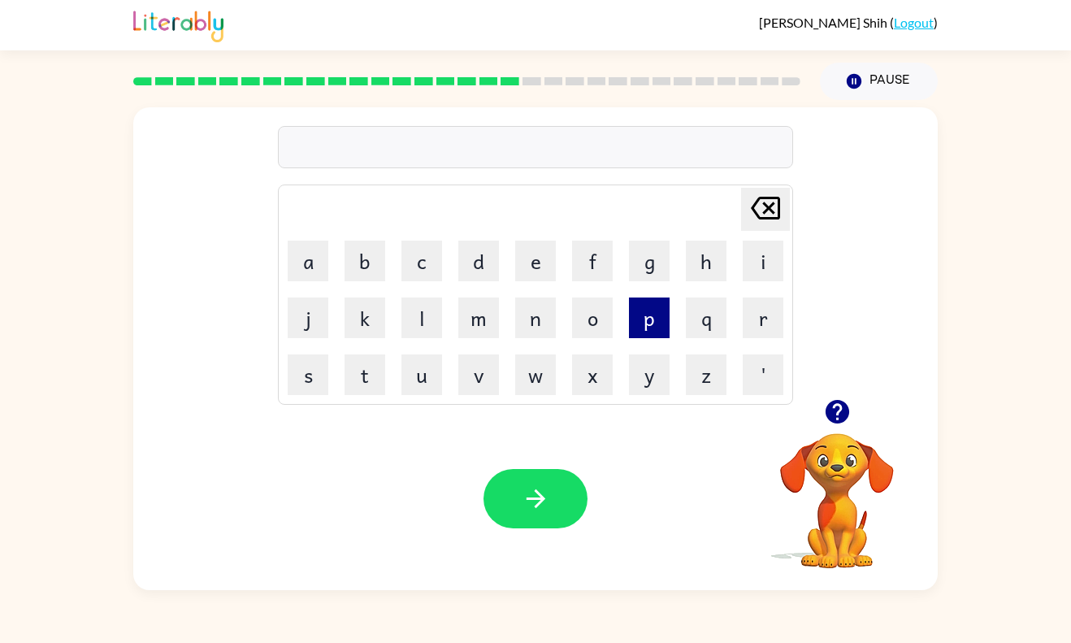
click at [667, 319] on button "p" at bounding box center [649, 318] width 41 height 41
click at [436, 333] on button "l" at bounding box center [422, 318] width 41 height 41
click at [303, 265] on button "a" at bounding box center [308, 261] width 41 height 41
click at [310, 378] on button "s" at bounding box center [308, 374] width 41 height 41
click at [375, 389] on button "t" at bounding box center [365, 374] width 41 height 41
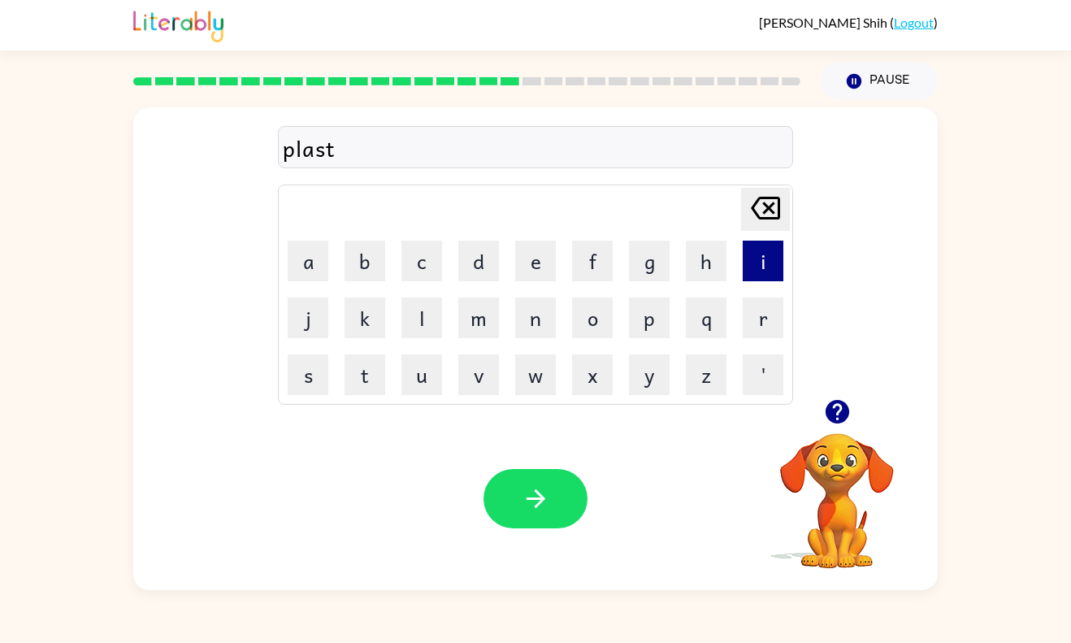
click at [763, 261] on button "i" at bounding box center [763, 261] width 41 height 41
click at [427, 254] on button "c" at bounding box center [422, 261] width 41 height 41
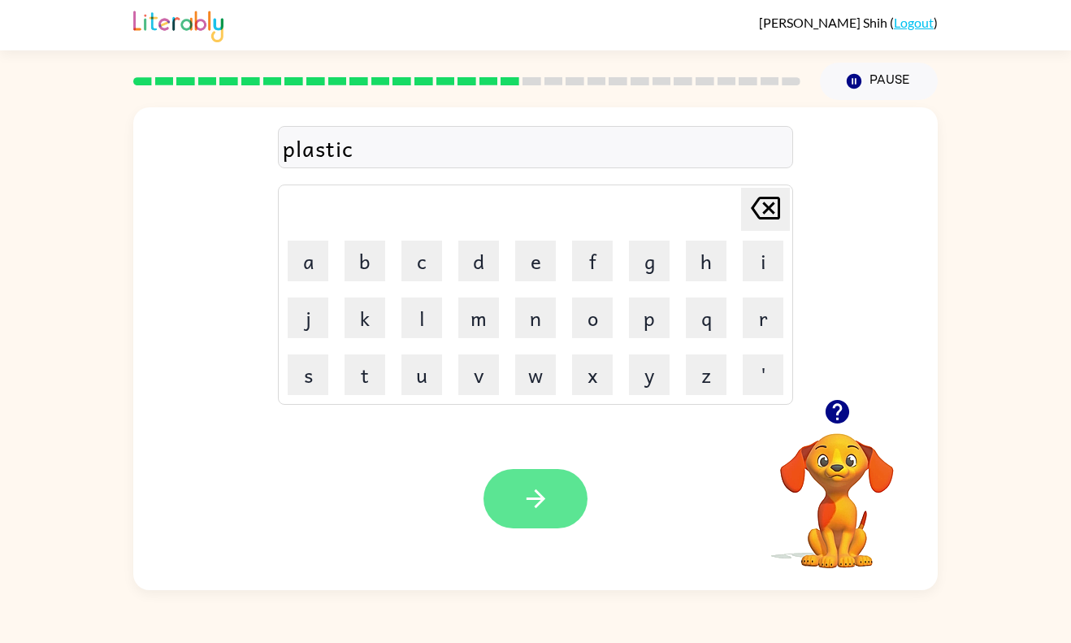
click at [538, 485] on icon "button" at bounding box center [536, 499] width 28 height 28
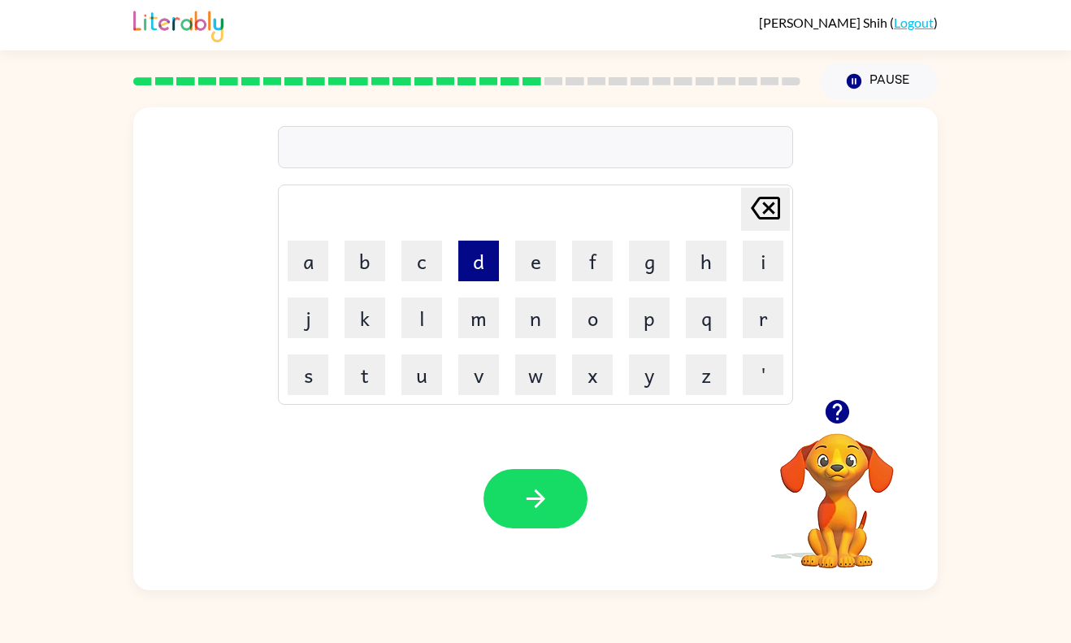
click at [492, 249] on button "d" at bounding box center [478, 261] width 41 height 41
click at [545, 262] on button "e" at bounding box center [535, 261] width 41 height 41
click at [314, 368] on button "s" at bounding box center [308, 374] width 41 height 41
click at [658, 319] on button "p" at bounding box center [649, 318] width 41 height 41
click at [426, 317] on button "l" at bounding box center [422, 318] width 41 height 41
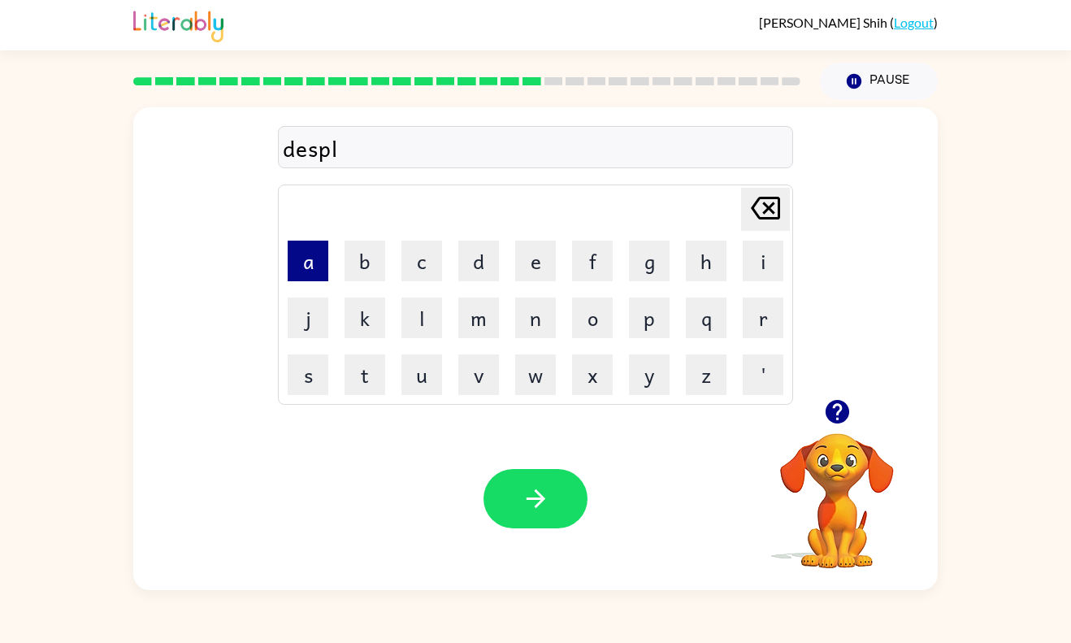
click at [307, 265] on button "a" at bounding box center [308, 261] width 41 height 41
click at [642, 380] on button "y" at bounding box center [649, 374] width 41 height 41
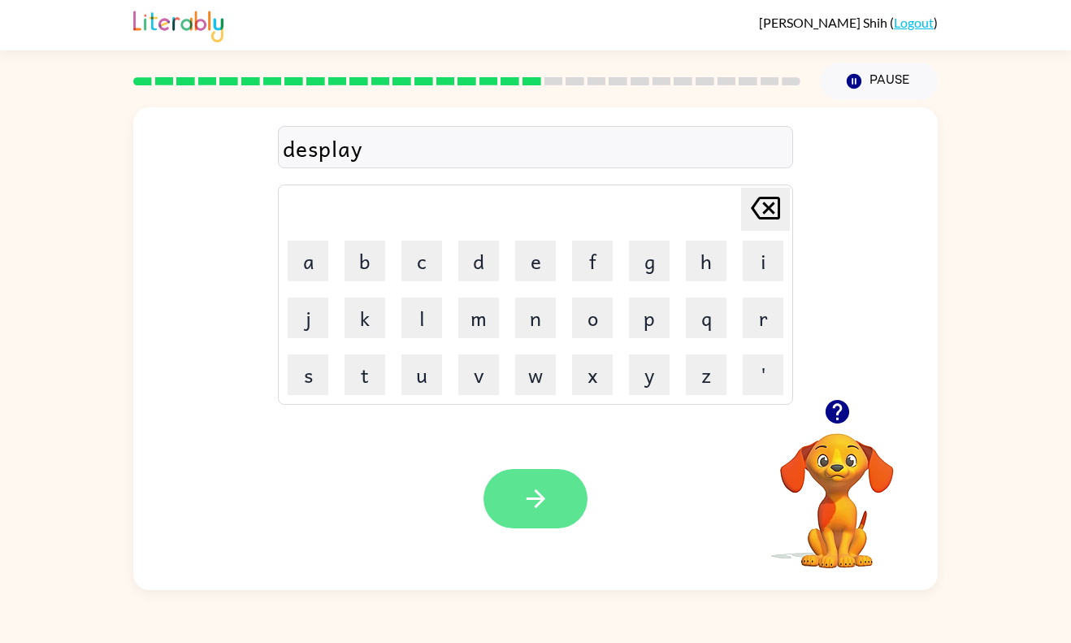
click at [535, 506] on icon "button" at bounding box center [535, 498] width 19 height 19
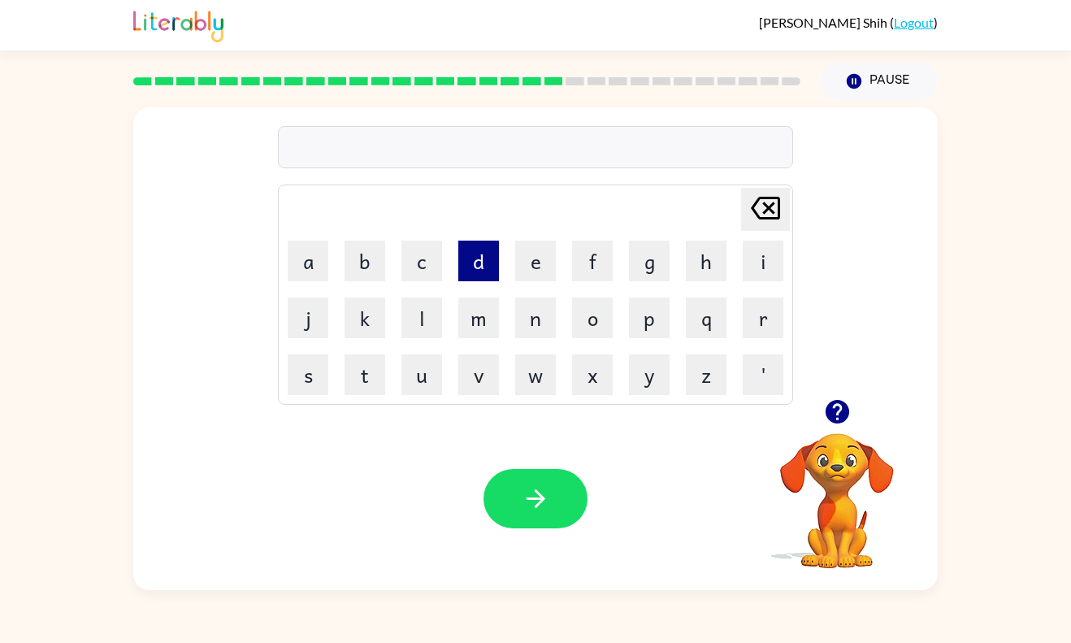
click at [480, 263] on button "d" at bounding box center [478, 261] width 41 height 41
click at [419, 389] on button "u" at bounding box center [422, 374] width 41 height 41
click at [309, 370] on button "s" at bounding box center [308, 374] width 41 height 41
click at [357, 385] on button "t" at bounding box center [365, 374] width 41 height 41
click at [532, 267] on button "e" at bounding box center [535, 261] width 41 height 41
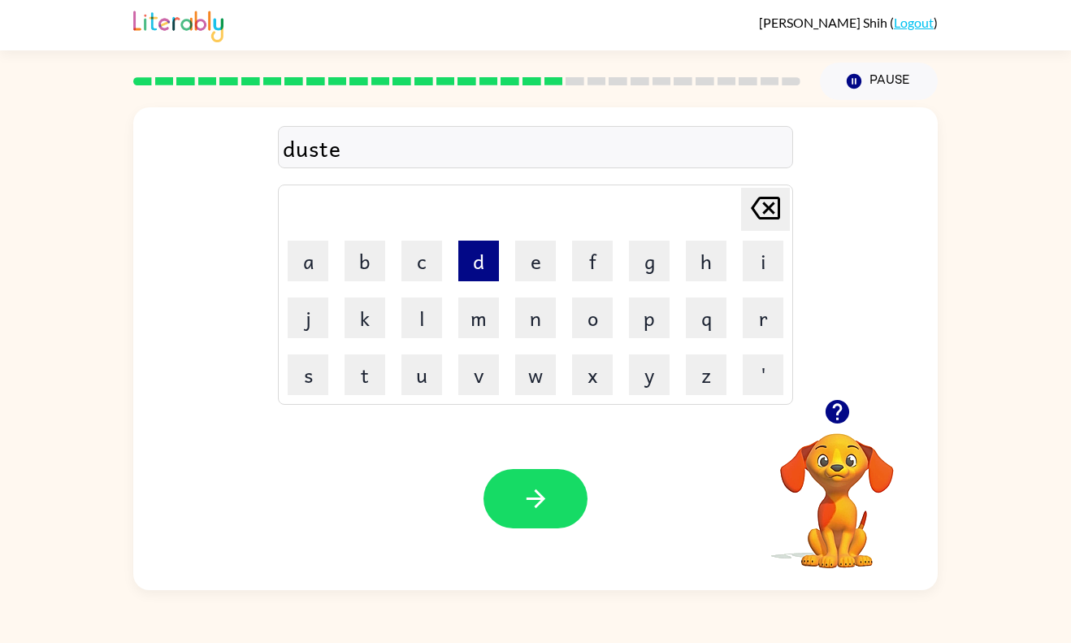
click at [480, 263] on button "d" at bounding box center [478, 261] width 41 height 41
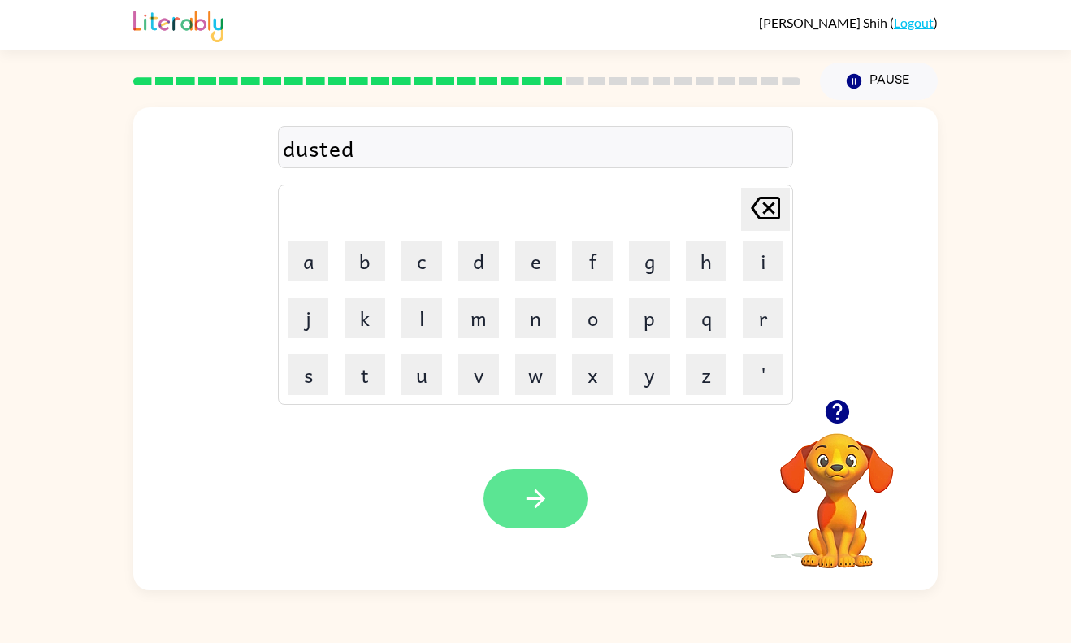
click at [532, 519] on button "button" at bounding box center [536, 498] width 104 height 59
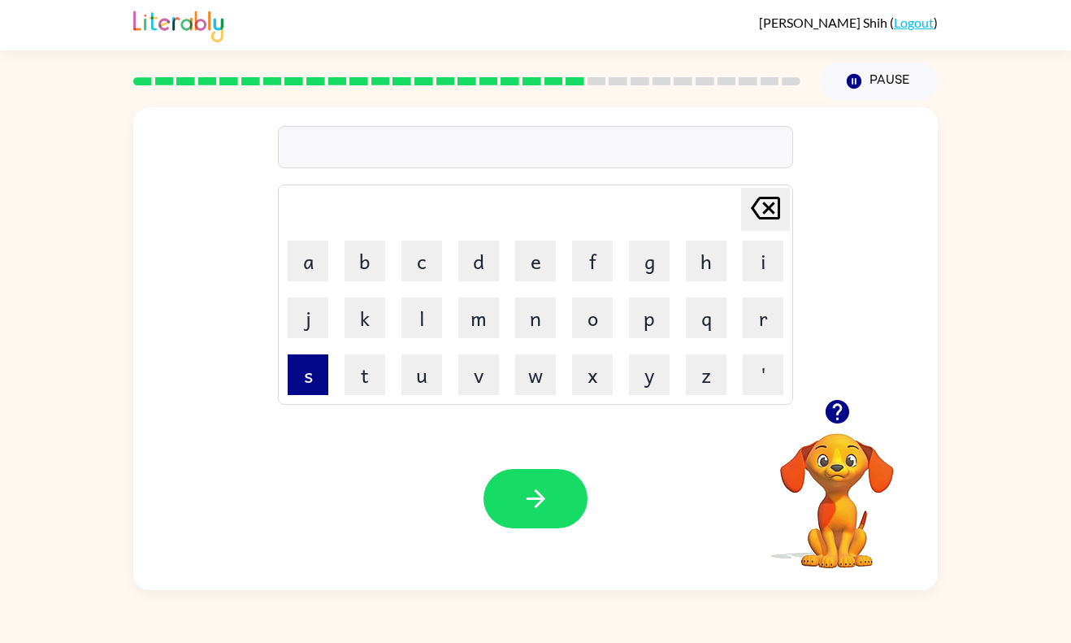
click at [321, 377] on button "s" at bounding box center [308, 374] width 41 height 41
click at [535, 259] on button "e" at bounding box center [535, 261] width 41 height 41
click at [541, 321] on button "n" at bounding box center [535, 318] width 41 height 41
click at [367, 372] on button "t" at bounding box center [365, 374] width 41 height 41
click at [429, 378] on button "u" at bounding box center [422, 374] width 41 height 41
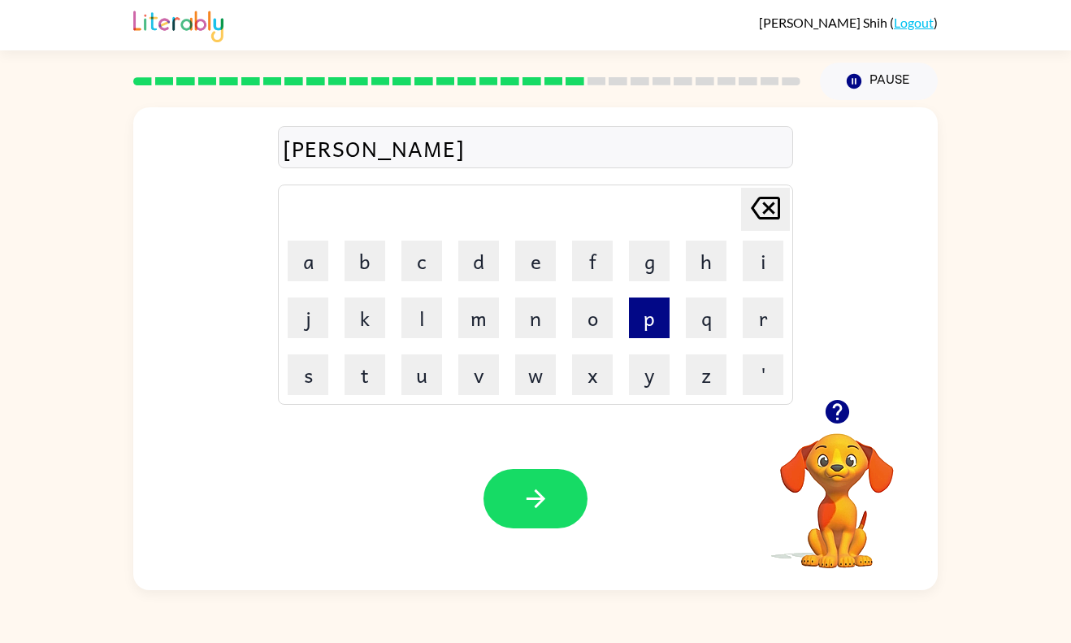
click at [658, 332] on button "p" at bounding box center [649, 318] width 41 height 41
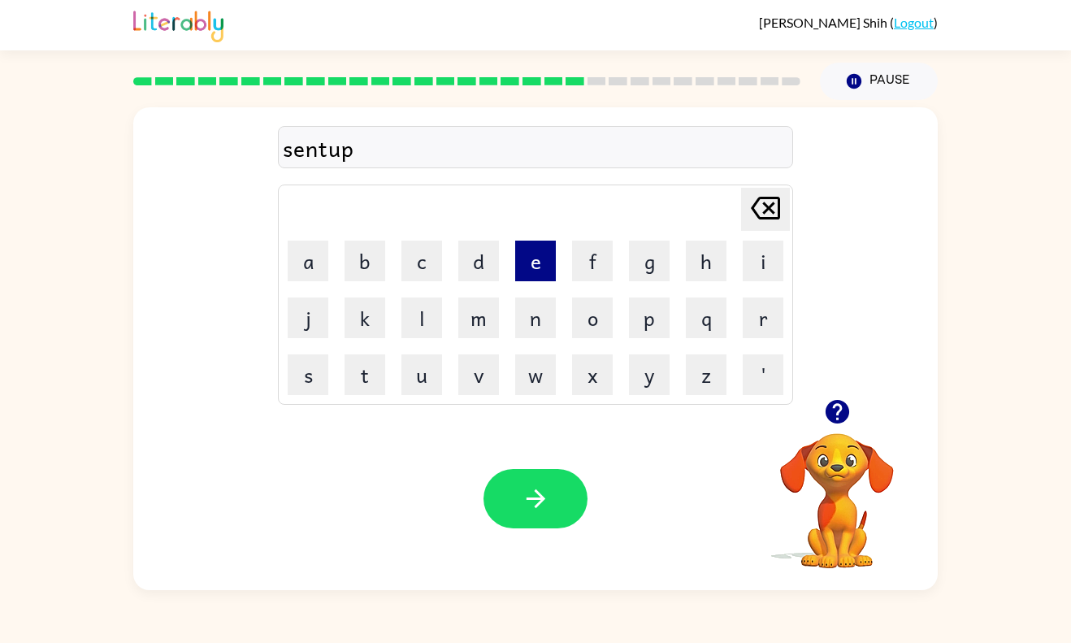
click at [532, 263] on button "e" at bounding box center [535, 261] width 41 height 41
click at [766, 257] on button "i" at bounding box center [763, 261] width 41 height 41
click at [489, 263] on button "d" at bounding box center [478, 261] width 41 height 41
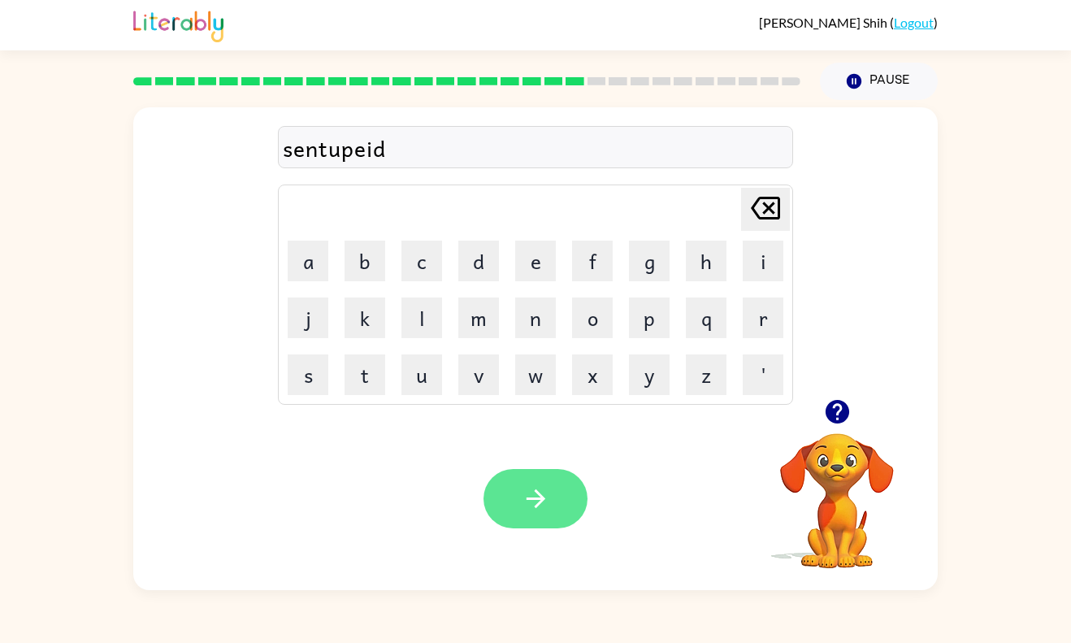
click at [537, 486] on icon "button" at bounding box center [536, 499] width 28 height 28
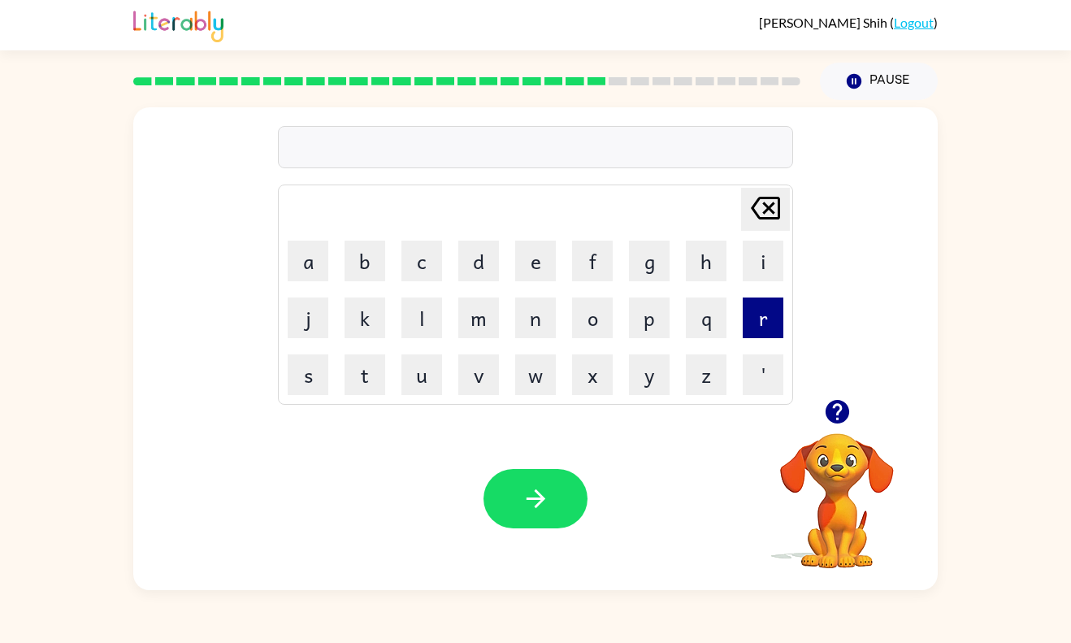
click at [771, 320] on button "r" at bounding box center [763, 318] width 41 height 41
click at [308, 263] on button "a" at bounding box center [308, 261] width 41 height 41
click at [763, 262] on button "i" at bounding box center [763, 261] width 41 height 41
click at [542, 321] on button "n" at bounding box center [535, 318] width 41 height 41
click at [421, 273] on button "c" at bounding box center [422, 261] width 41 height 41
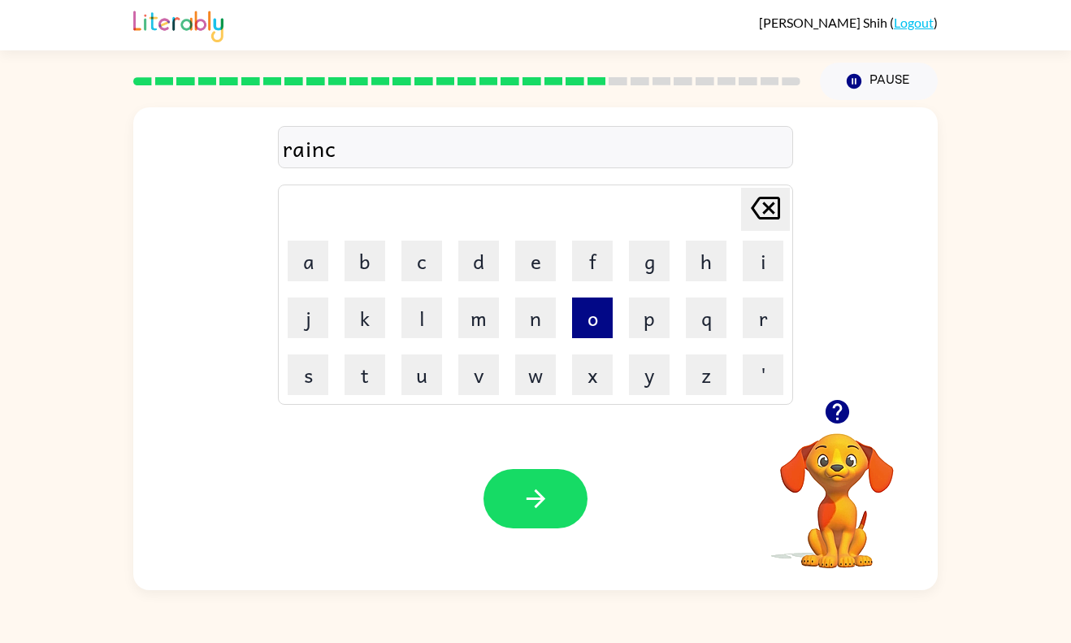
click at [589, 318] on button "o" at bounding box center [592, 318] width 41 height 41
click at [427, 386] on button "u" at bounding box center [422, 374] width 41 height 41
click at [380, 368] on button "t" at bounding box center [365, 374] width 41 height 41
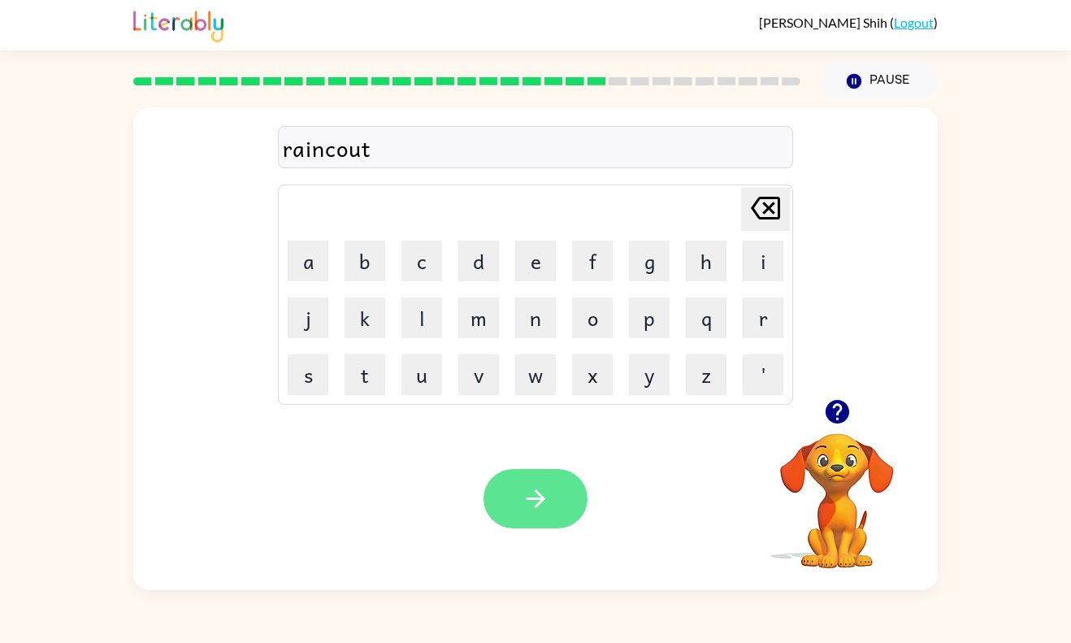
click at [556, 473] on button "button" at bounding box center [536, 498] width 104 height 59
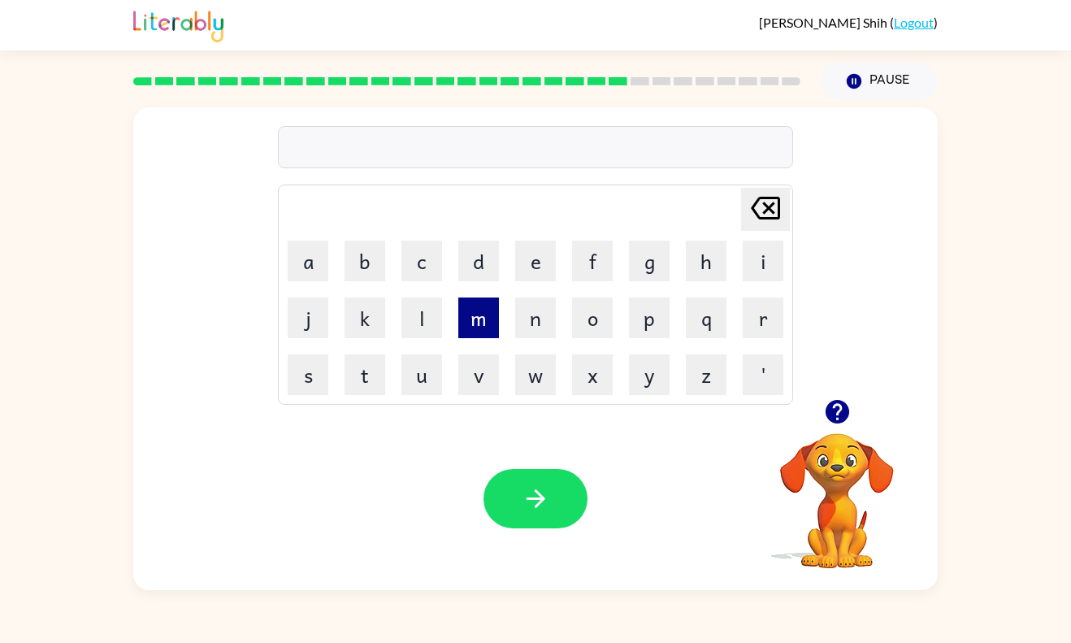
click at [486, 314] on button "m" at bounding box center [478, 318] width 41 height 41
click at [311, 252] on button "a" at bounding box center [308, 261] width 41 height 41
click at [771, 325] on button "r" at bounding box center [763, 318] width 41 height 41
click at [422, 261] on button "c" at bounding box center [422, 261] width 41 height 41
click at [363, 308] on button "k" at bounding box center [365, 318] width 41 height 41
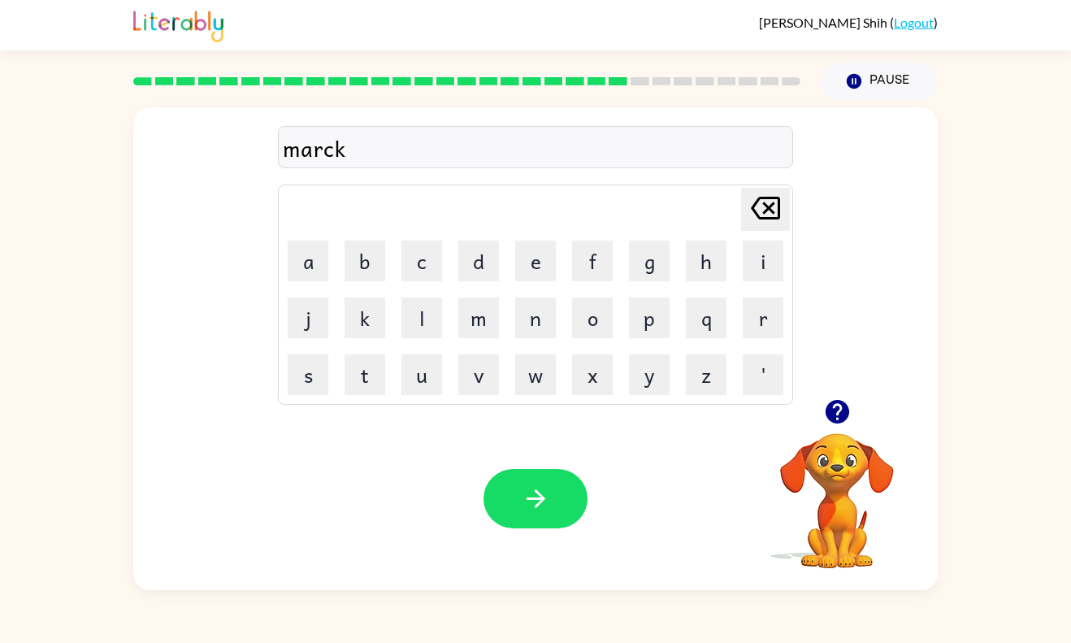
click at [785, 200] on button "Delete Delete last character input" at bounding box center [765, 209] width 49 height 43
click at [541, 256] on button "e" at bounding box center [535, 261] width 41 height 41
click at [782, 312] on button "r" at bounding box center [763, 318] width 41 height 41
click at [766, 208] on icon "Delete Delete last character input" at bounding box center [765, 208] width 39 height 39
click at [763, 228] on div "Delete Delete last character input" at bounding box center [765, 209] width 39 height 41
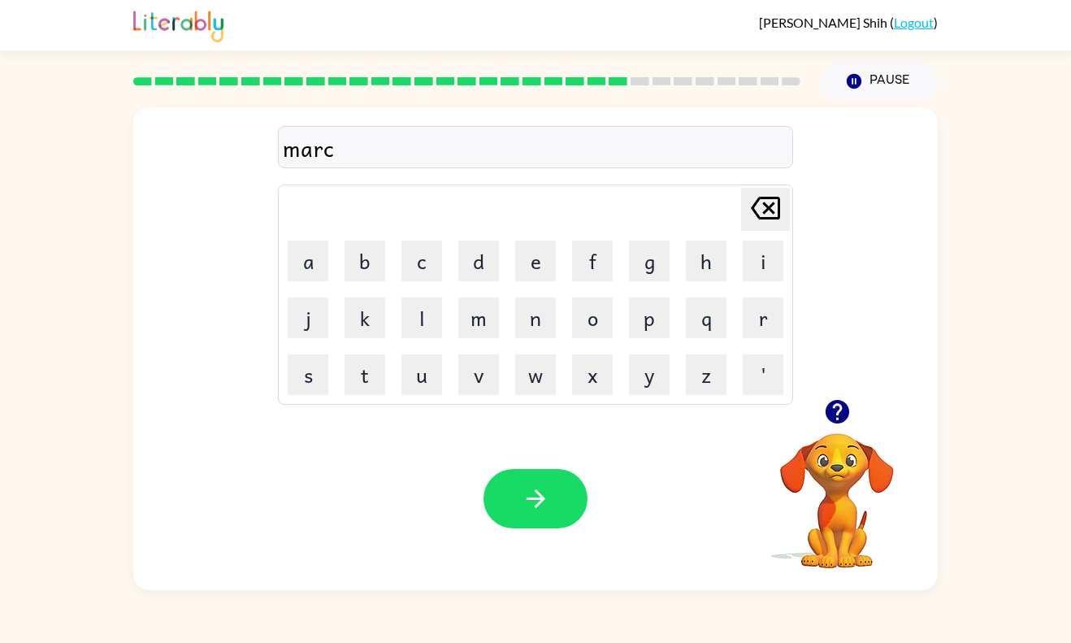
click at [766, 223] on icon "Delete Delete last character input" at bounding box center [765, 208] width 39 height 39
click at [757, 210] on icon "Delete Delete last character input" at bounding box center [765, 208] width 39 height 39
click at [767, 321] on button "r" at bounding box center [763, 318] width 41 height 41
click at [437, 248] on button "c" at bounding box center [422, 261] width 41 height 41
click at [358, 319] on button "k" at bounding box center [365, 318] width 41 height 41
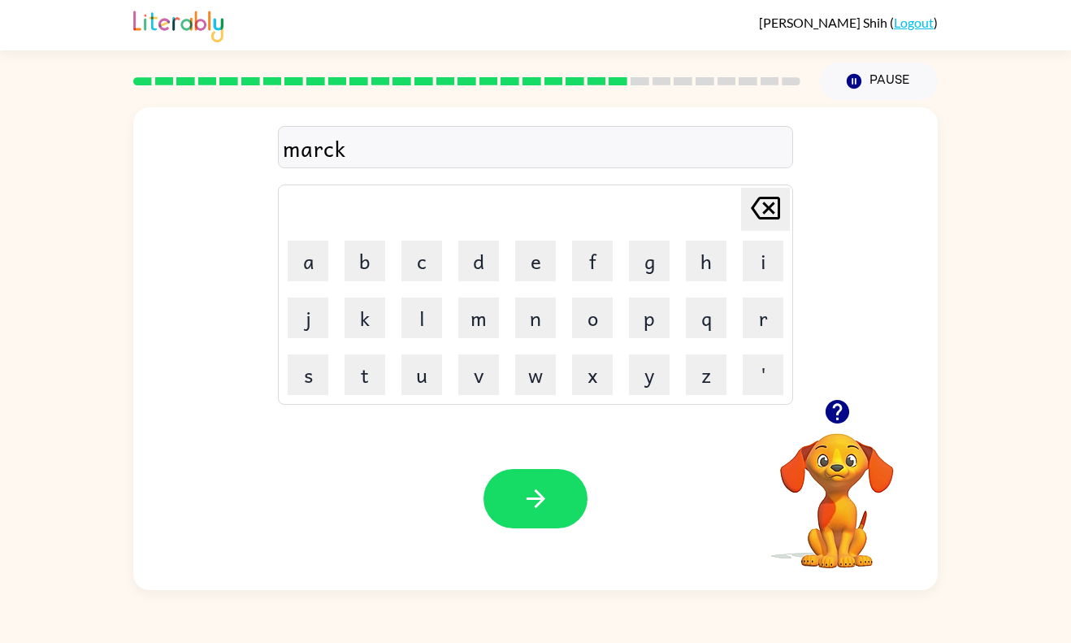
click at [770, 211] on icon "Delete Delete last character input" at bounding box center [765, 208] width 39 height 39
click at [780, 212] on icon at bounding box center [765, 208] width 29 height 23
click at [370, 311] on button "k" at bounding box center [365, 318] width 41 height 41
click at [431, 260] on button "c" at bounding box center [422, 261] width 41 height 41
click at [538, 264] on button "e" at bounding box center [535, 261] width 41 height 41
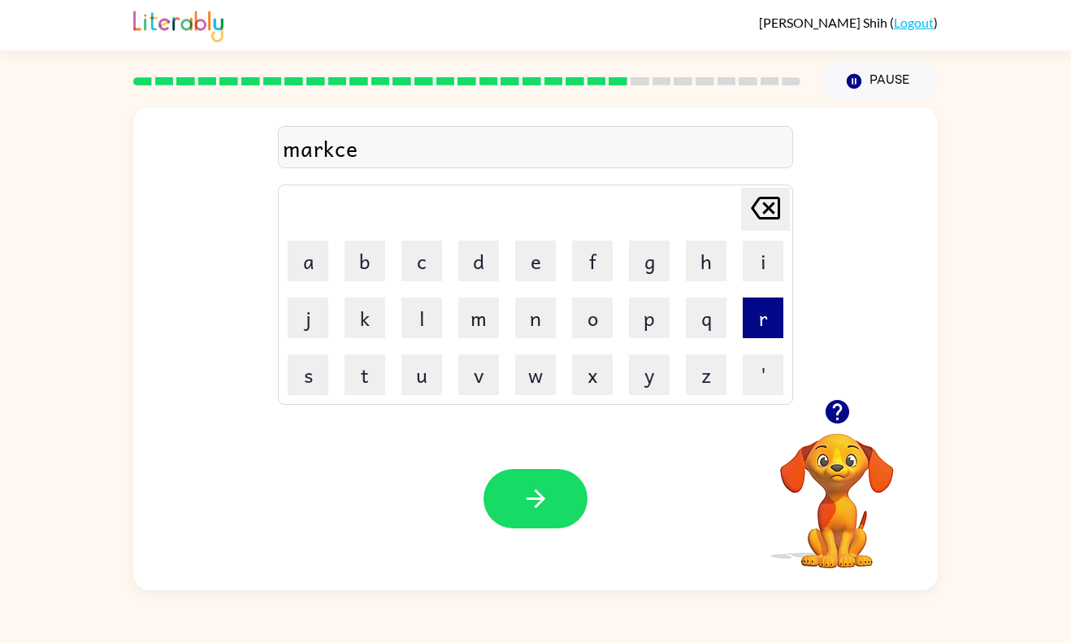
click at [771, 328] on button "r" at bounding box center [763, 318] width 41 height 41
click at [549, 500] on icon "button" at bounding box center [536, 499] width 28 height 28
click at [539, 262] on button "e" at bounding box center [535, 261] width 41 height 41
click at [490, 266] on button "d" at bounding box center [478, 261] width 41 height 41
click at [487, 376] on button "v" at bounding box center [478, 374] width 41 height 41
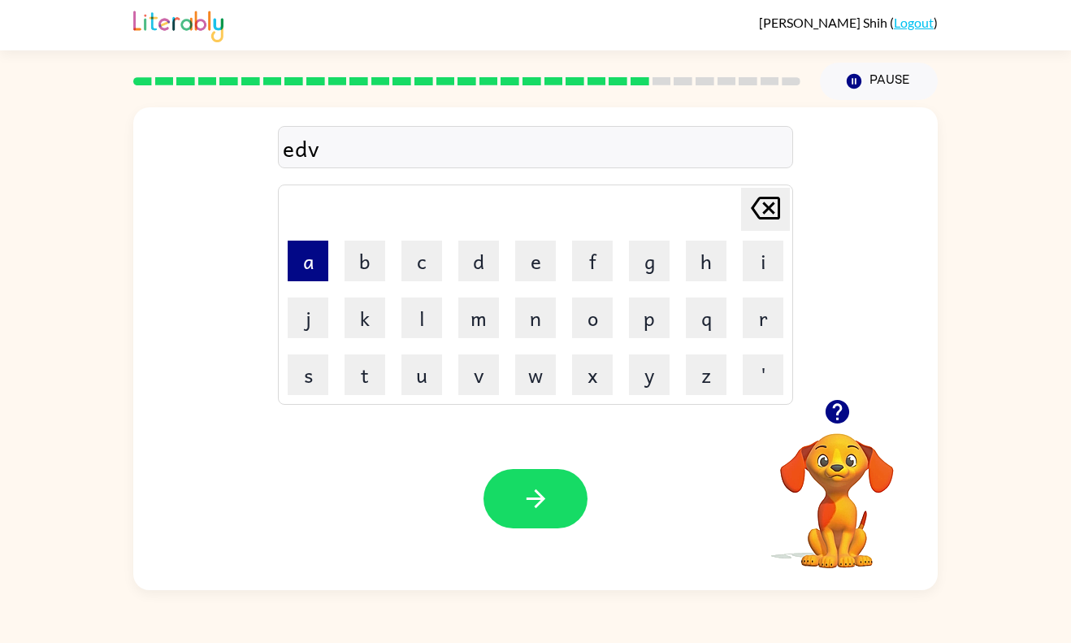
click at [305, 264] on button "a" at bounding box center [308, 261] width 41 height 41
click at [517, 328] on button "n" at bounding box center [535, 318] width 41 height 41
click at [314, 373] on button "s" at bounding box center [308, 374] width 41 height 41
click at [769, 248] on button "i" at bounding box center [763, 261] width 41 height 41
click at [533, 326] on button "n" at bounding box center [535, 318] width 41 height 41
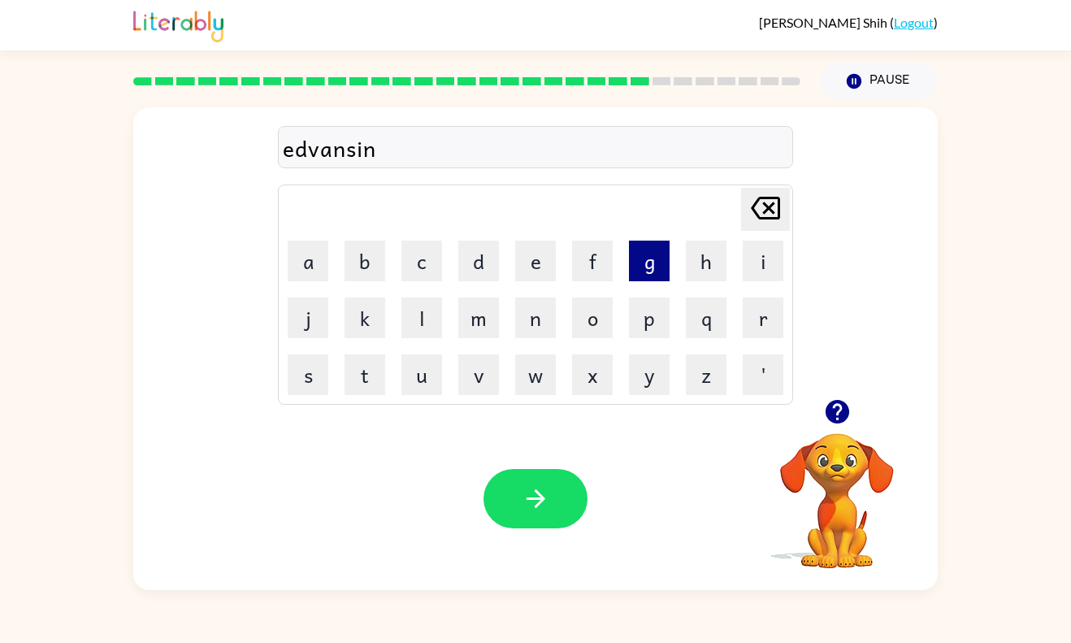
click at [657, 265] on button "g" at bounding box center [649, 261] width 41 height 41
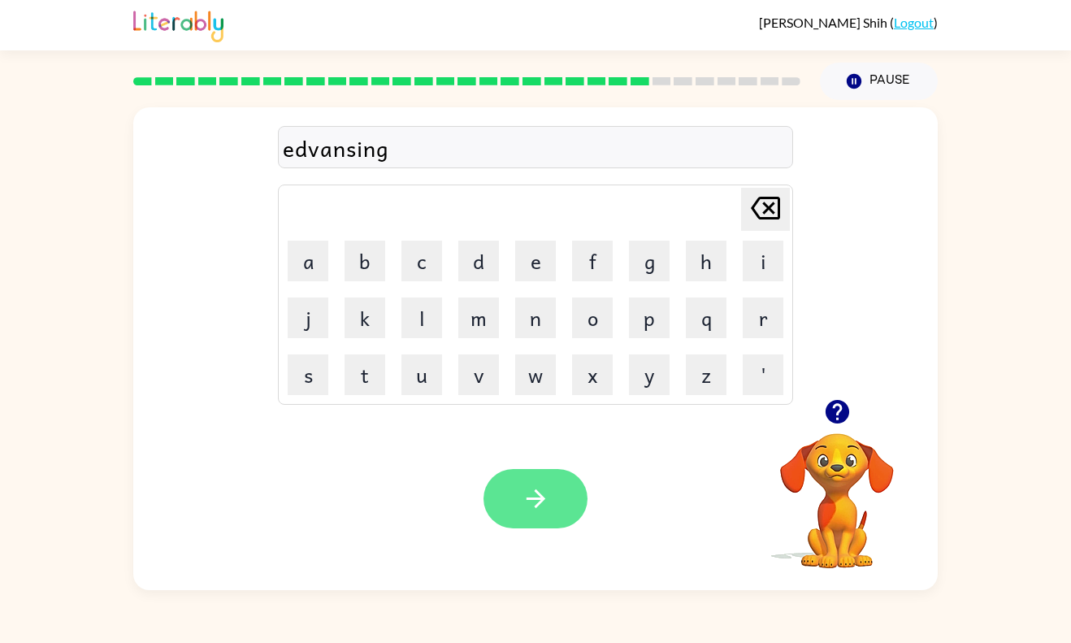
click at [551, 506] on button "button" at bounding box center [536, 498] width 104 height 59
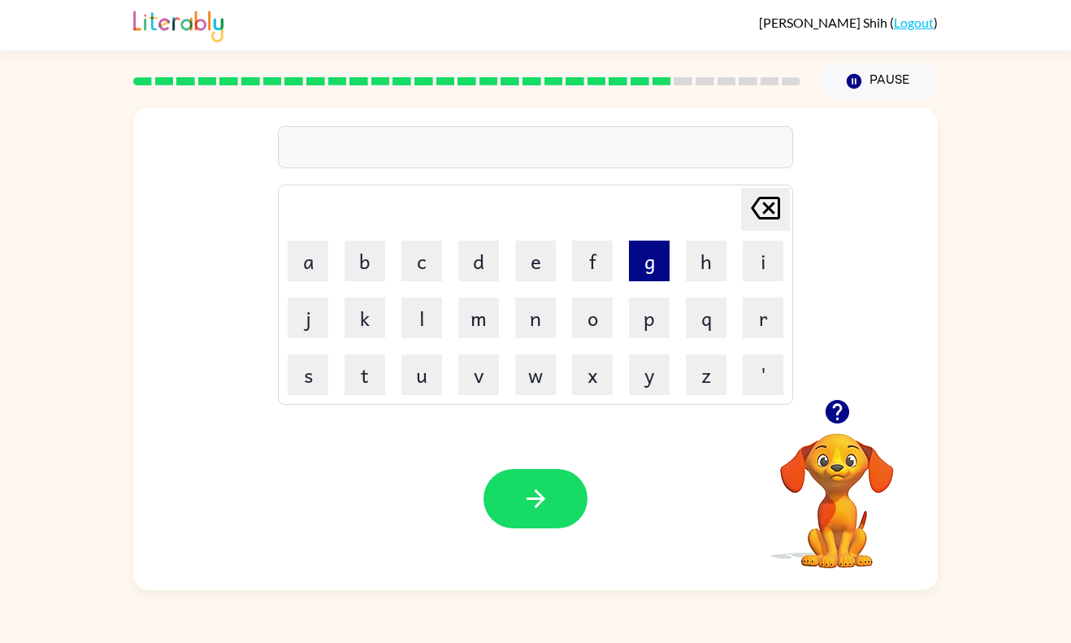
click at [651, 269] on button "g" at bounding box center [649, 261] width 41 height 41
click at [599, 317] on button "o" at bounding box center [592, 318] width 41 height 41
click at [356, 270] on button "b" at bounding box center [365, 261] width 41 height 41
click at [428, 319] on button "l" at bounding box center [422, 318] width 41 height 41
click at [776, 263] on button "i" at bounding box center [763, 261] width 41 height 41
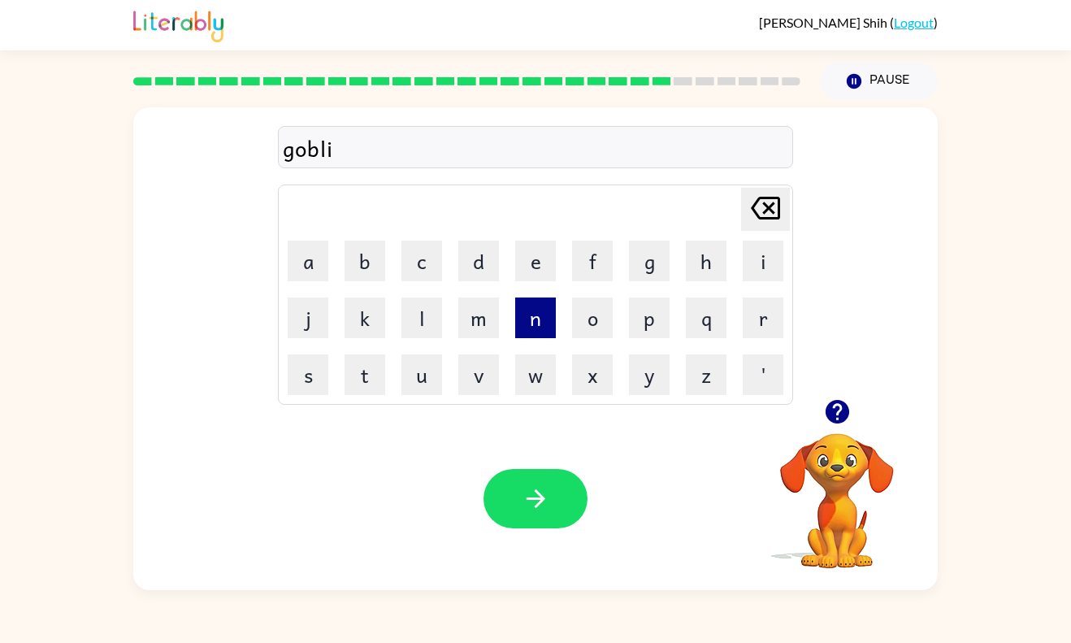
click at [533, 335] on button "n" at bounding box center [535, 318] width 41 height 41
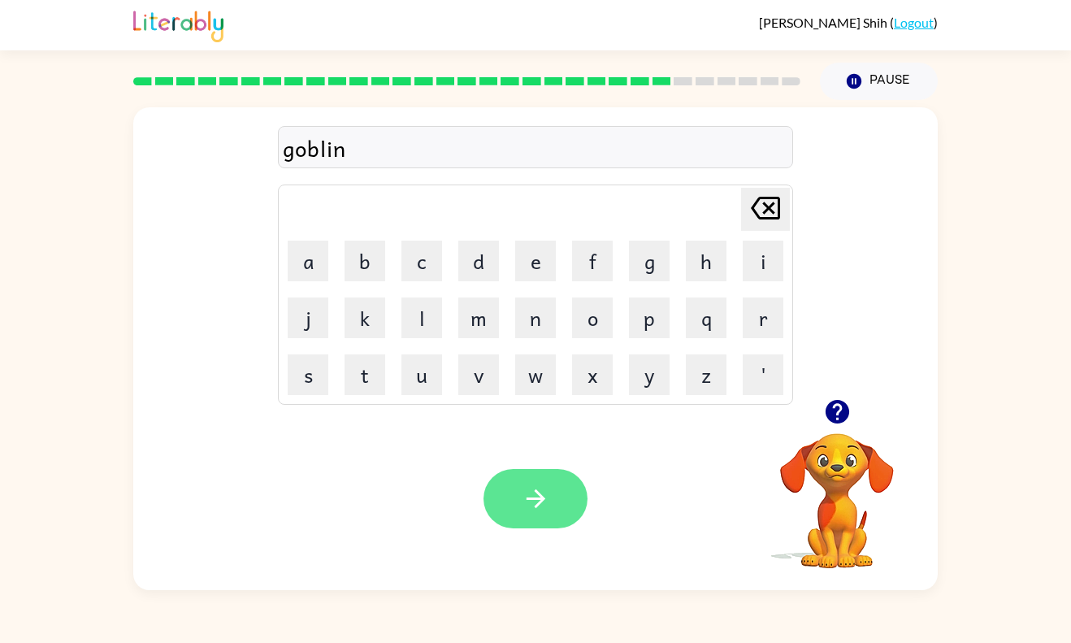
click at [555, 513] on button "button" at bounding box center [536, 498] width 104 height 59
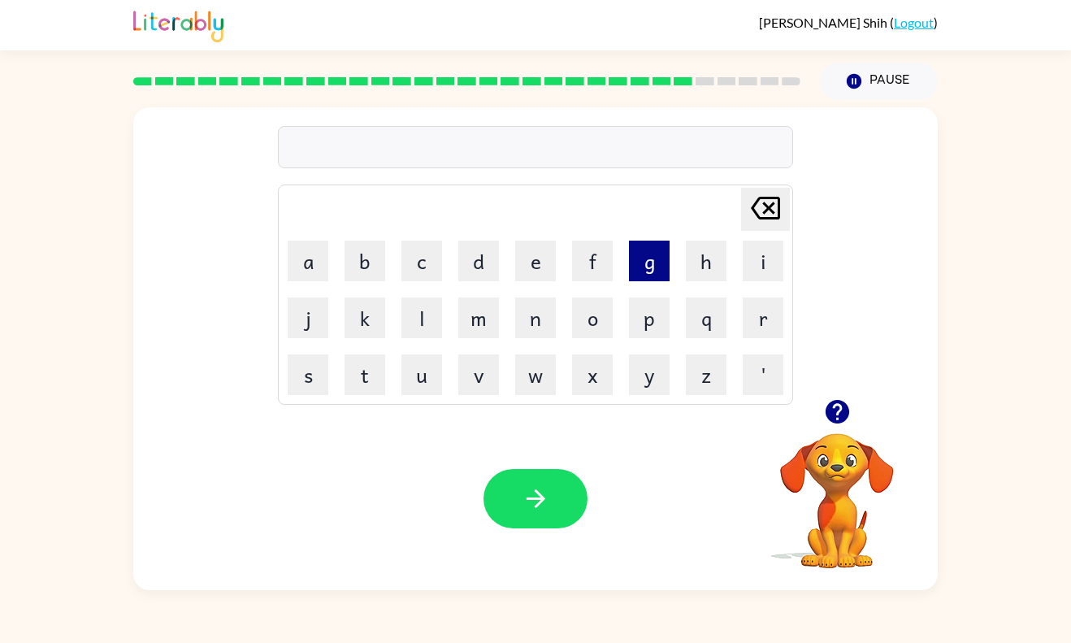
click at [654, 267] on button "g" at bounding box center [649, 261] width 41 height 41
click at [593, 321] on button "o" at bounding box center [592, 318] width 41 height 41
click at [493, 371] on button "v" at bounding box center [478, 374] width 41 height 41
click at [542, 263] on button "e" at bounding box center [535, 261] width 41 height 41
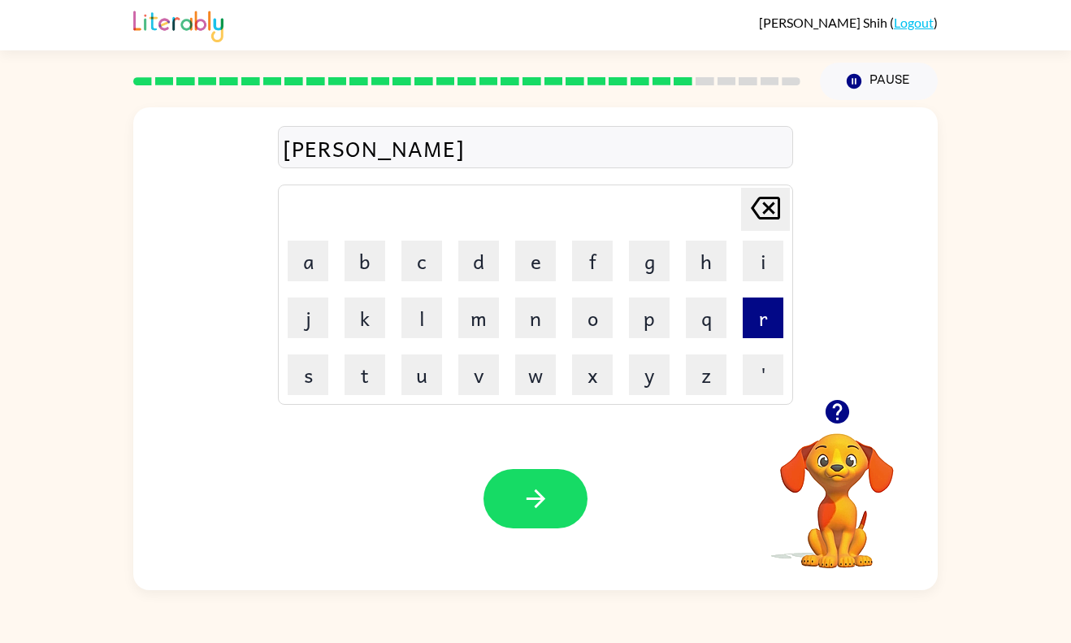
click at [779, 315] on button "r" at bounding box center [763, 318] width 41 height 41
click at [488, 312] on button "m" at bounding box center [478, 318] width 41 height 41
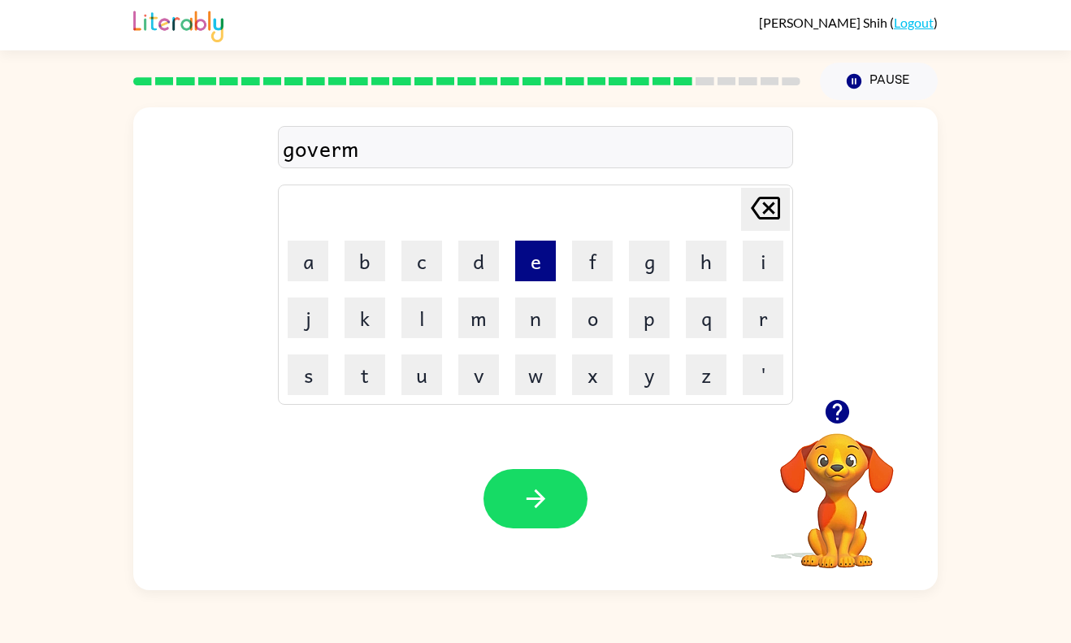
click at [539, 262] on button "e" at bounding box center [535, 261] width 41 height 41
click at [541, 335] on button "n" at bounding box center [535, 318] width 41 height 41
click at [367, 367] on button "t" at bounding box center [365, 374] width 41 height 41
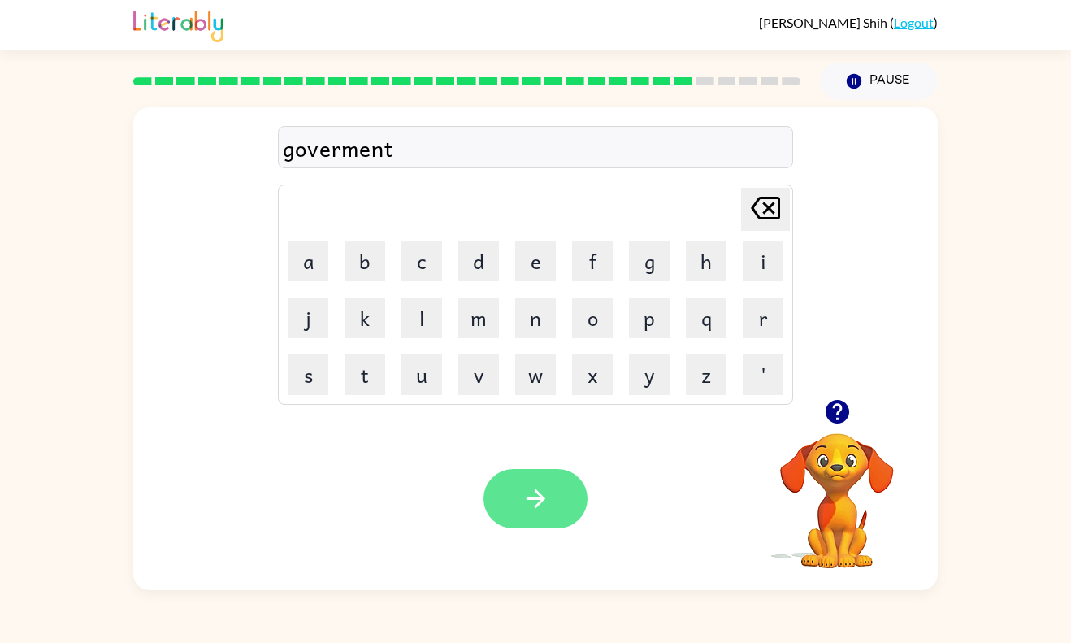
click at [567, 499] on button "button" at bounding box center [536, 498] width 104 height 59
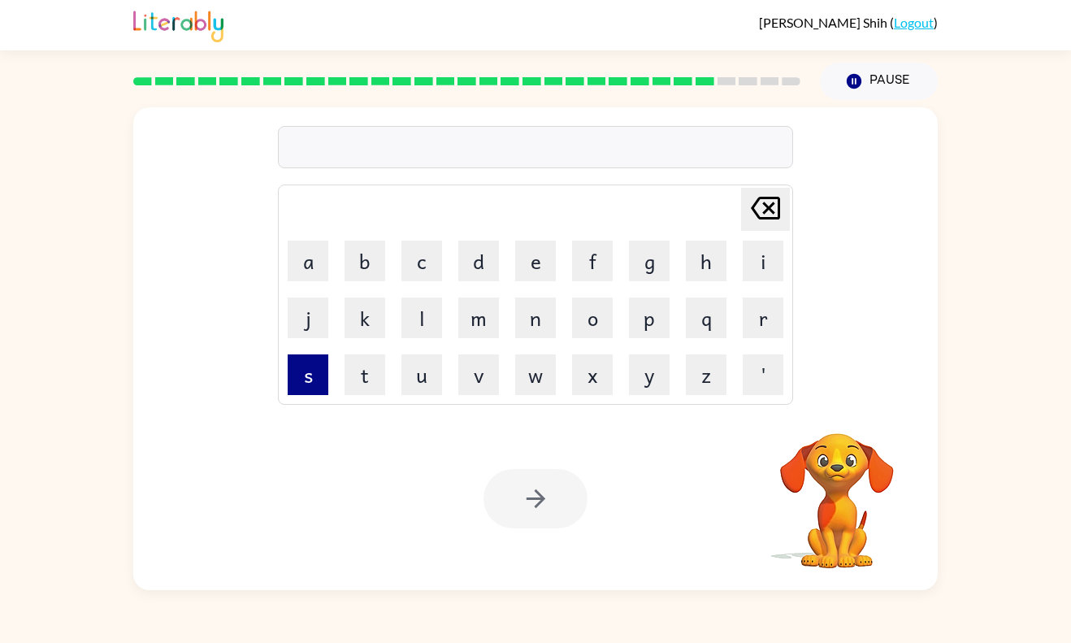
click at [302, 376] on button "s" at bounding box center [308, 374] width 41 height 41
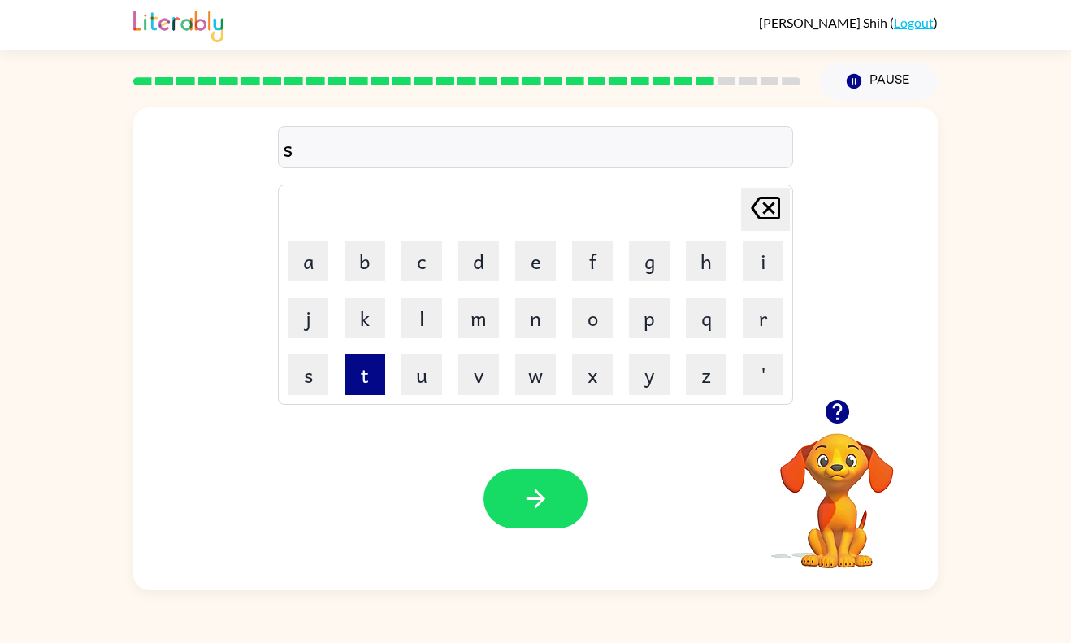
click at [370, 378] on button "t" at bounding box center [365, 374] width 41 height 41
click at [766, 321] on button "r" at bounding box center [763, 318] width 41 height 41
click at [306, 271] on button "a" at bounding box center [308, 261] width 41 height 41
click at [527, 261] on button "e" at bounding box center [535, 261] width 41 height 41
click at [537, 262] on button "e" at bounding box center [535, 261] width 41 height 41
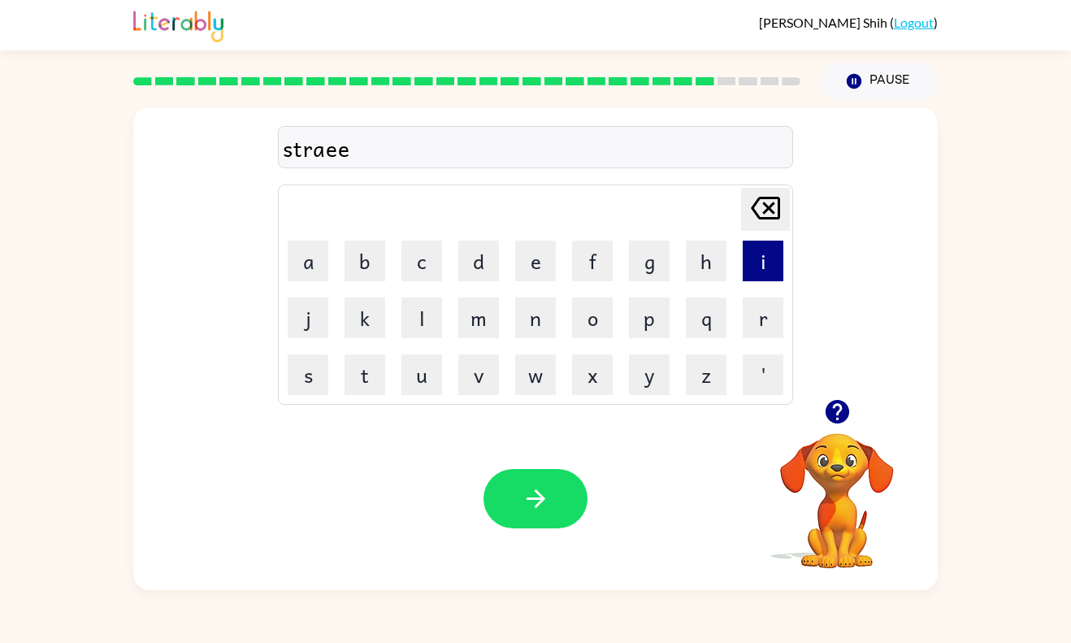
click at [762, 257] on button "i" at bounding box center [763, 261] width 41 height 41
click at [770, 222] on icon "Delete Delete last character input" at bounding box center [765, 208] width 39 height 39
click at [762, 222] on icon "Delete Delete last character input" at bounding box center [765, 208] width 39 height 39
click at [780, 259] on button "i" at bounding box center [763, 261] width 41 height 41
click at [541, 326] on button "n" at bounding box center [535, 318] width 41 height 41
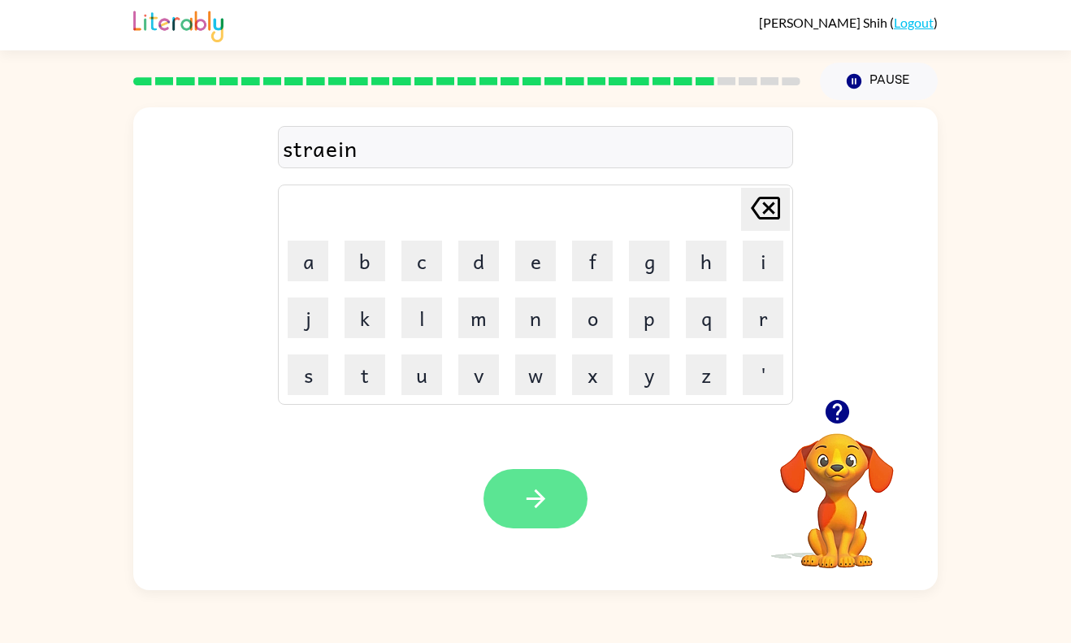
click at [565, 515] on button "button" at bounding box center [536, 498] width 104 height 59
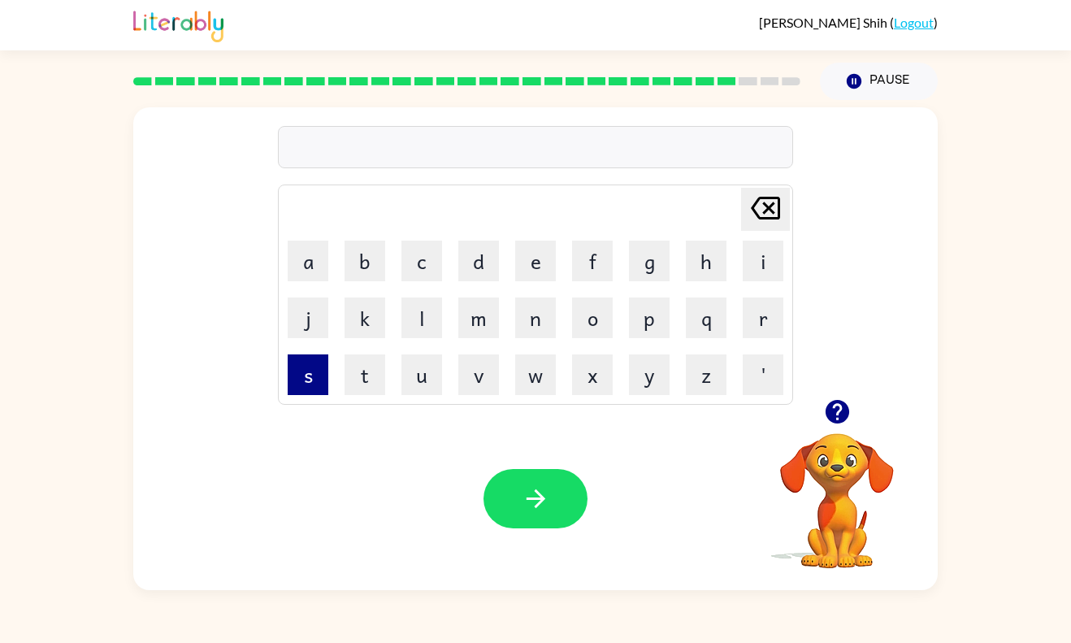
click at [313, 381] on button "s" at bounding box center [308, 374] width 41 height 41
click at [708, 265] on button "h" at bounding box center [706, 261] width 41 height 41
click at [311, 261] on button "a" at bounding box center [308, 261] width 41 height 41
click at [654, 332] on button "p" at bounding box center [649, 318] width 41 height 41
click at [541, 266] on button "e" at bounding box center [535, 261] width 41 height 41
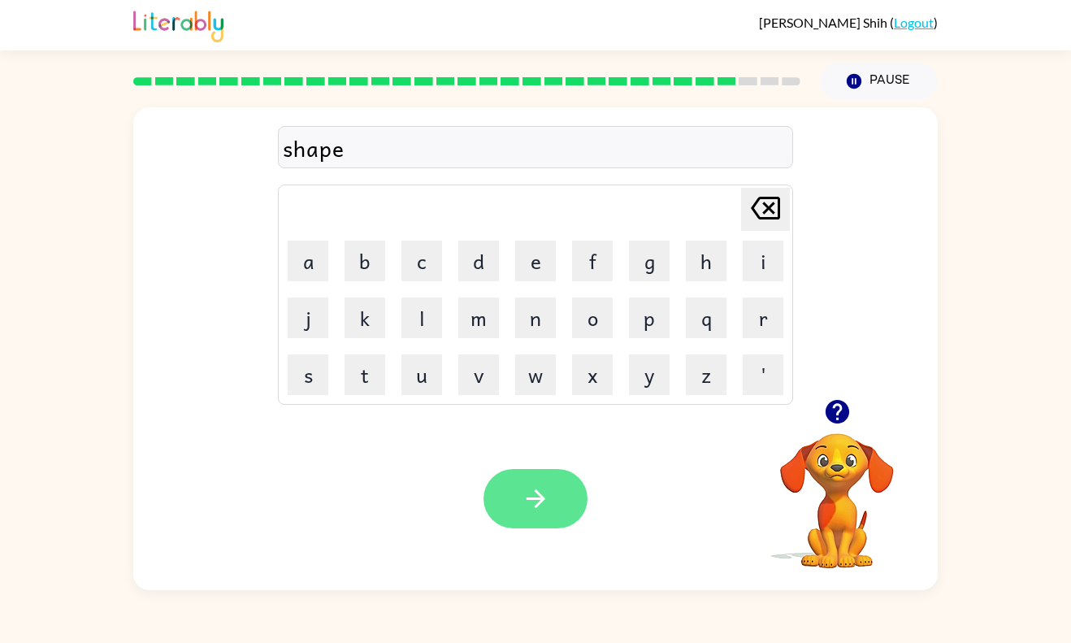
click at [530, 498] on icon "button" at bounding box center [535, 498] width 19 height 19
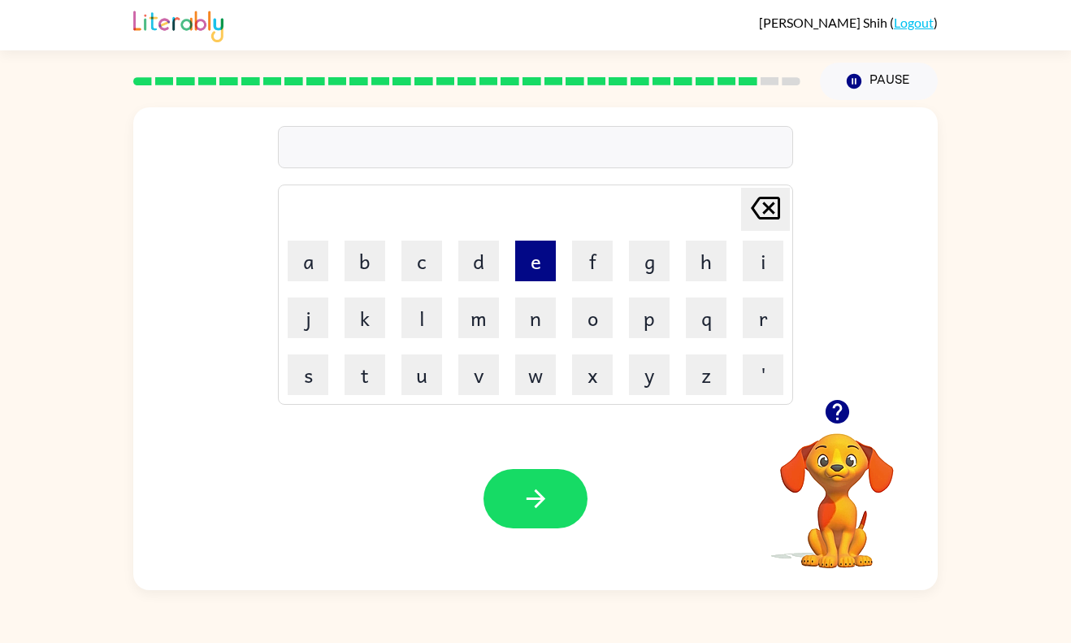
click at [540, 263] on button "e" at bounding box center [535, 261] width 41 height 41
click at [588, 384] on button "x" at bounding box center [592, 374] width 41 height 41
click at [531, 266] on button "e" at bounding box center [535, 261] width 41 height 41
click at [421, 324] on button "l" at bounding box center [422, 318] width 41 height 41
click at [532, 264] on button "e" at bounding box center [535, 261] width 41 height 41
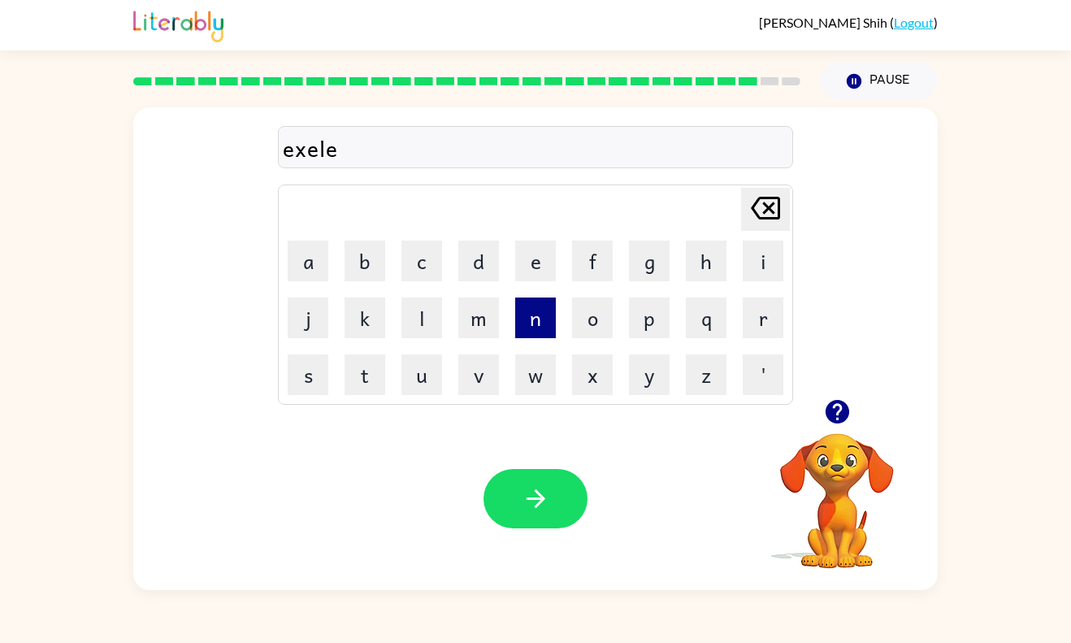
click at [541, 334] on button "n" at bounding box center [535, 318] width 41 height 41
click at [381, 370] on button "t" at bounding box center [365, 374] width 41 height 41
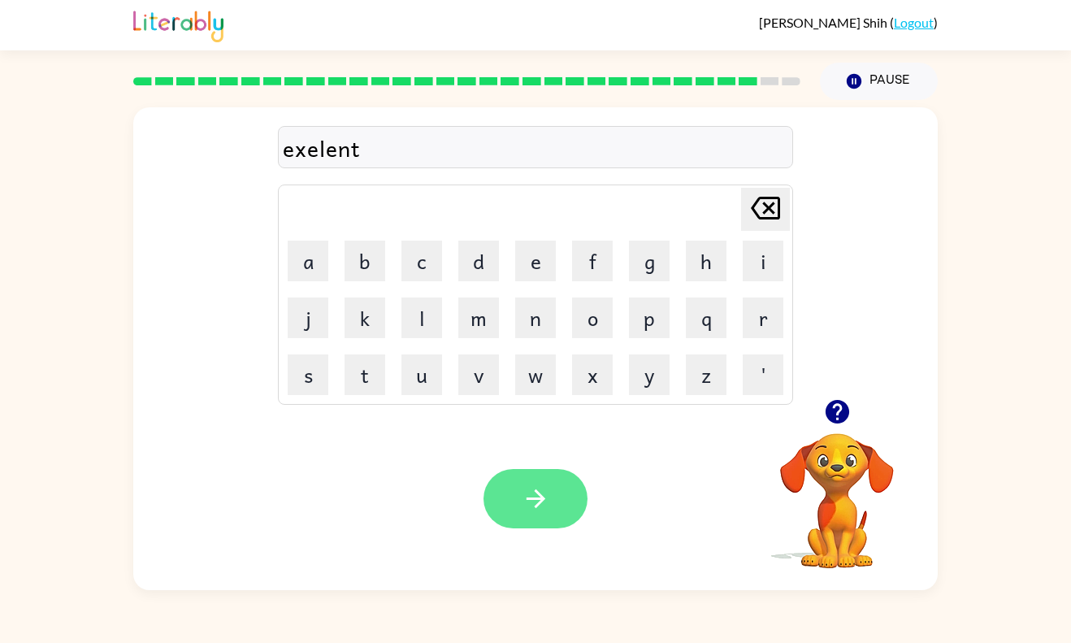
click at [552, 508] on button "button" at bounding box center [536, 498] width 104 height 59
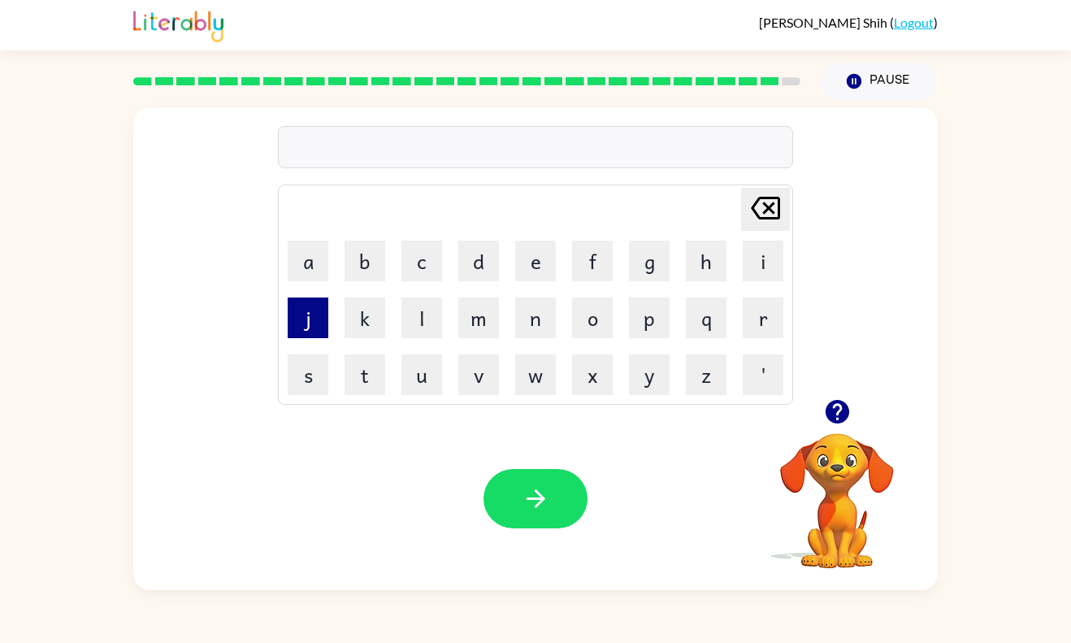
click at [307, 327] on button "j" at bounding box center [308, 318] width 41 height 41
click at [313, 264] on button "a" at bounding box center [308, 261] width 41 height 41
click at [596, 322] on button "o" at bounding box center [592, 318] width 41 height 41
click at [372, 273] on button "b" at bounding box center [365, 261] width 41 height 41
click at [772, 313] on button "r" at bounding box center [763, 318] width 41 height 41
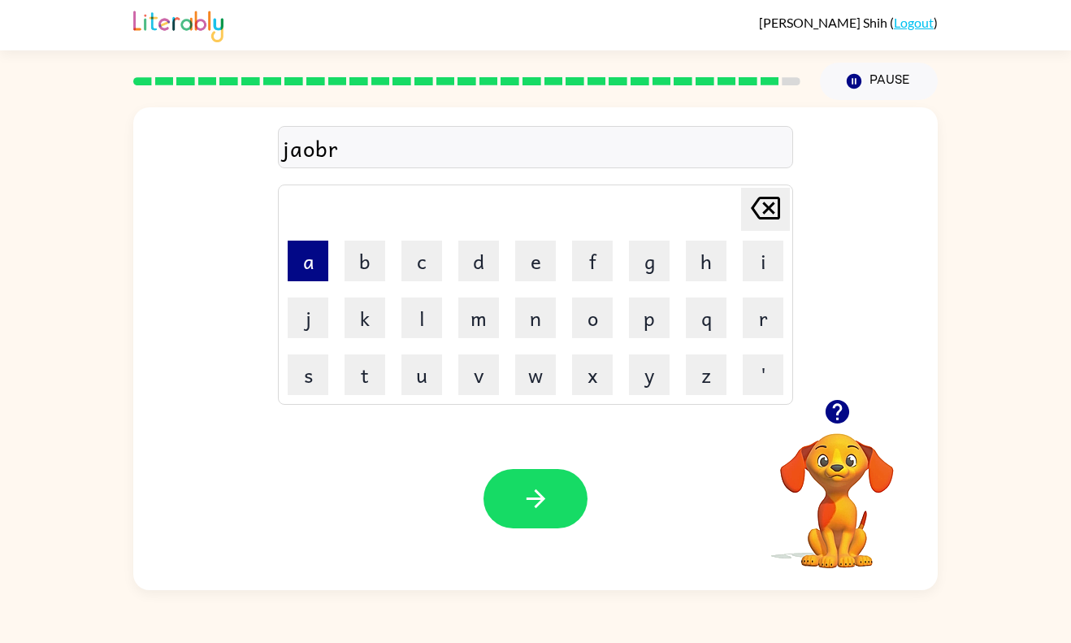
click at [309, 258] on button "a" at bounding box center [308, 261] width 41 height 41
click at [367, 329] on button "k" at bounding box center [365, 318] width 41 height 41
click at [420, 256] on button "c" at bounding box center [422, 261] width 41 height 41
click at [537, 259] on button "e" at bounding box center [535, 261] width 41 height 41
click at [763, 325] on button "r" at bounding box center [763, 318] width 41 height 41
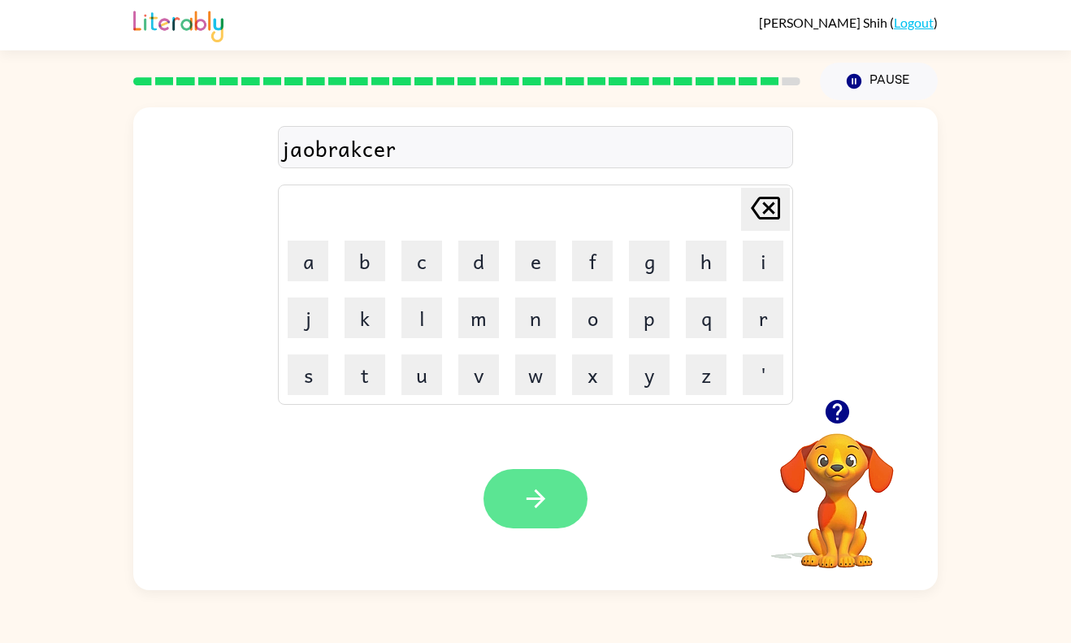
click at [539, 493] on icon "button" at bounding box center [535, 498] width 19 height 19
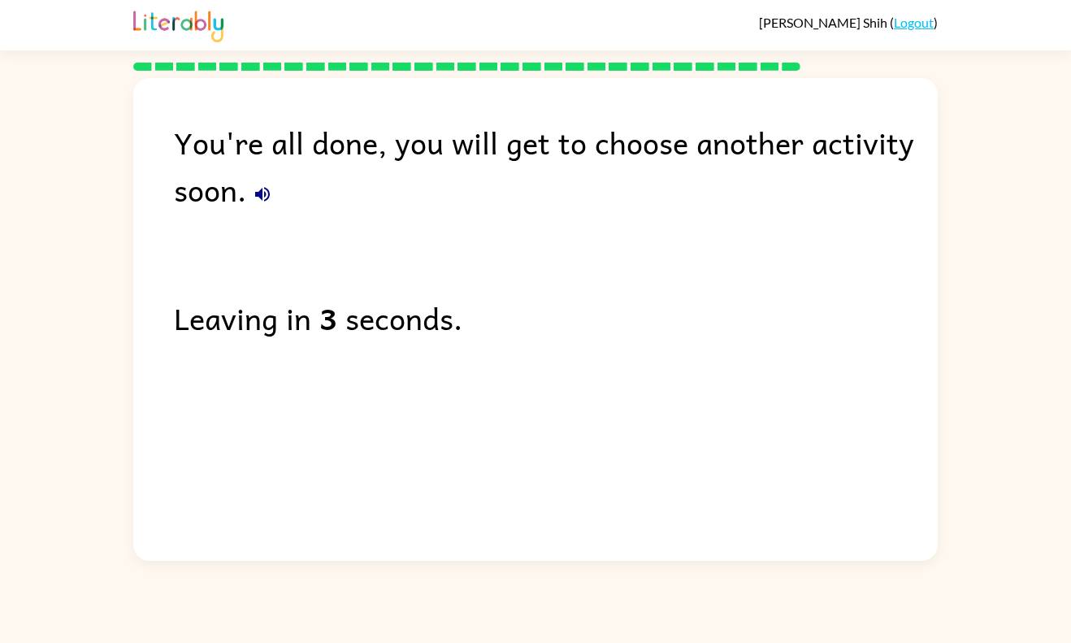
click at [267, 198] on icon "button" at bounding box center [262, 194] width 15 height 15
